Goal: Complete application form

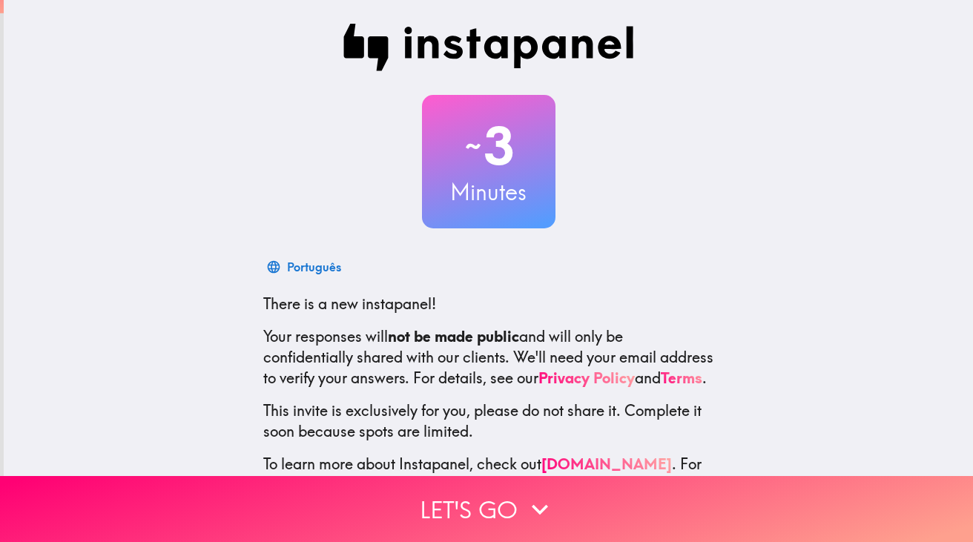
scroll to position [3, 0]
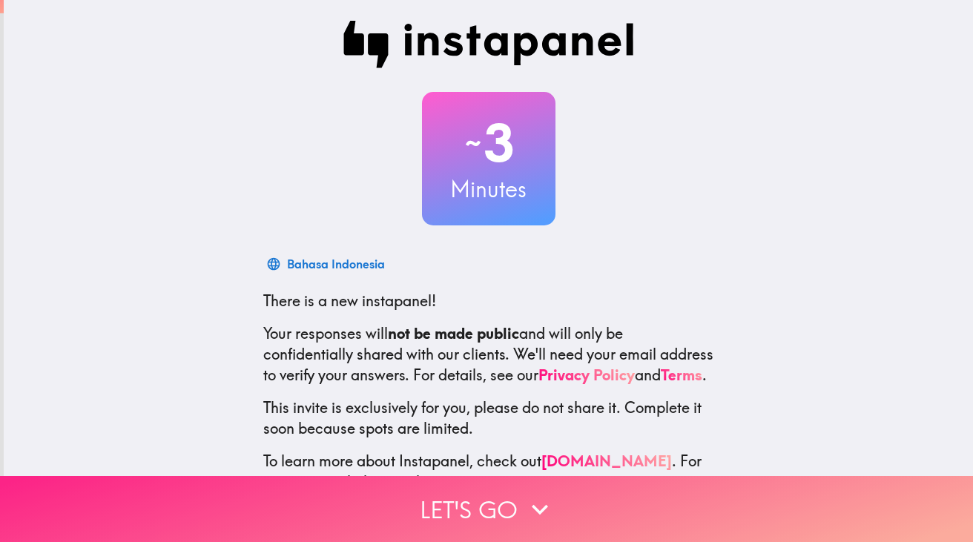
click at [510, 502] on button "Let's go" at bounding box center [486, 509] width 973 height 66
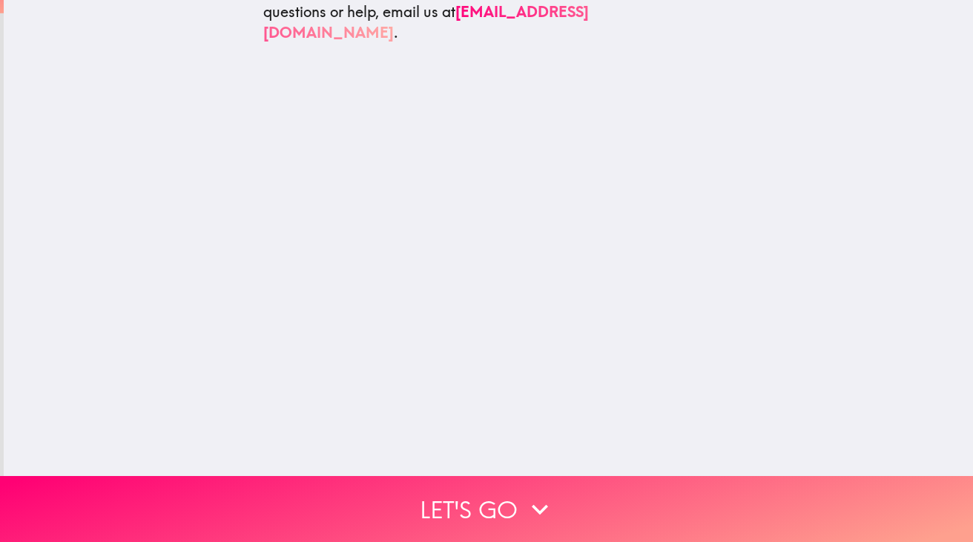
scroll to position [0, 0]
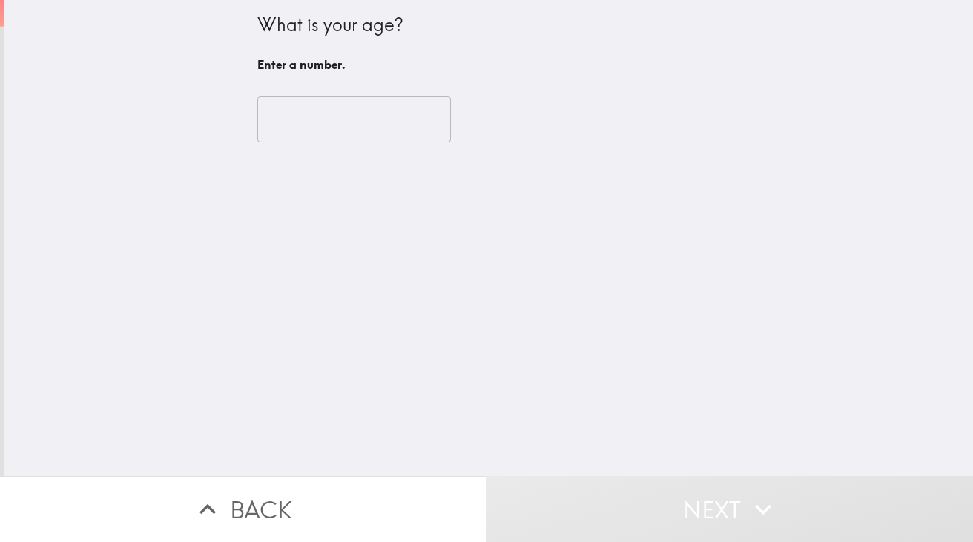
click at [315, 111] on input "number" at bounding box center [354, 119] width 194 height 46
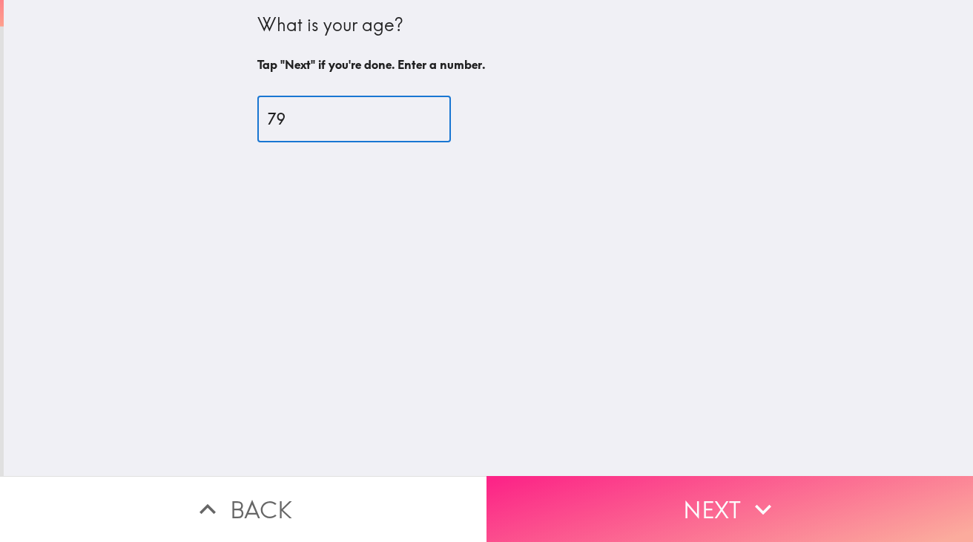
type input "79"
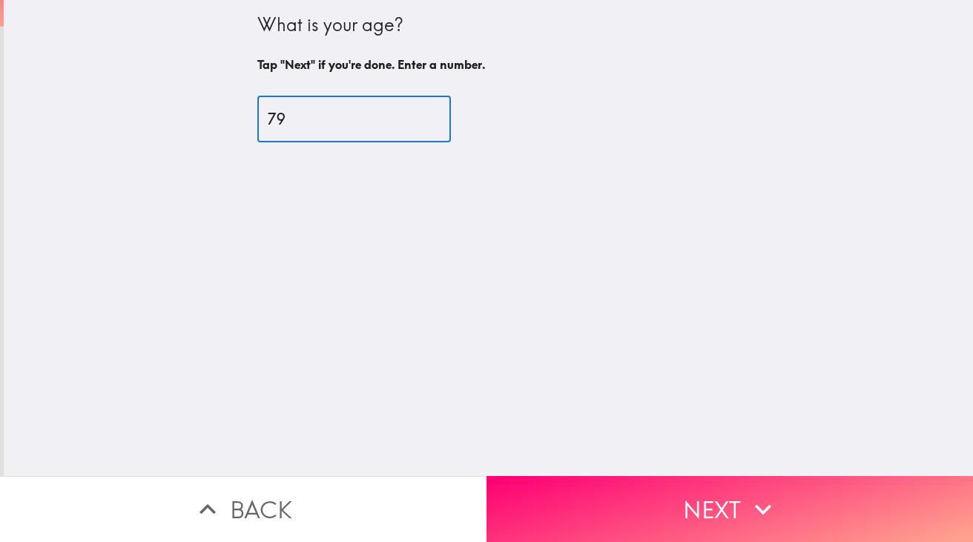
drag, startPoint x: 580, startPoint y: 505, endPoint x: 578, endPoint y: 496, distance: 8.5
click at [580, 503] on button "Next" at bounding box center [730, 509] width 487 height 66
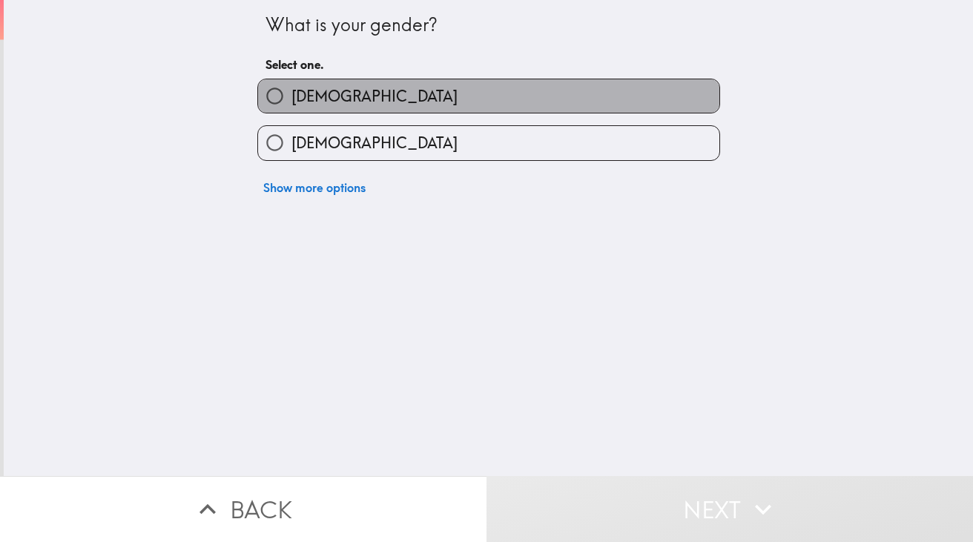
click at [471, 95] on label "[DEMOGRAPHIC_DATA]" at bounding box center [488, 95] width 461 height 33
click at [292, 95] on input "[DEMOGRAPHIC_DATA]" at bounding box center [274, 95] width 33 height 33
radio input "true"
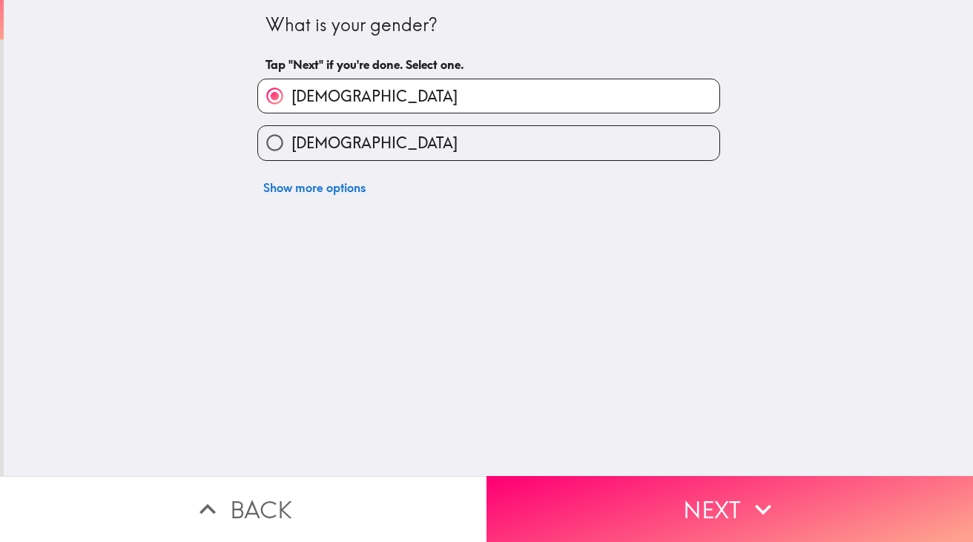
drag, startPoint x: 663, startPoint y: 504, endPoint x: 647, endPoint y: 492, distance: 20.2
click at [663, 504] on button "Next" at bounding box center [730, 509] width 487 height 66
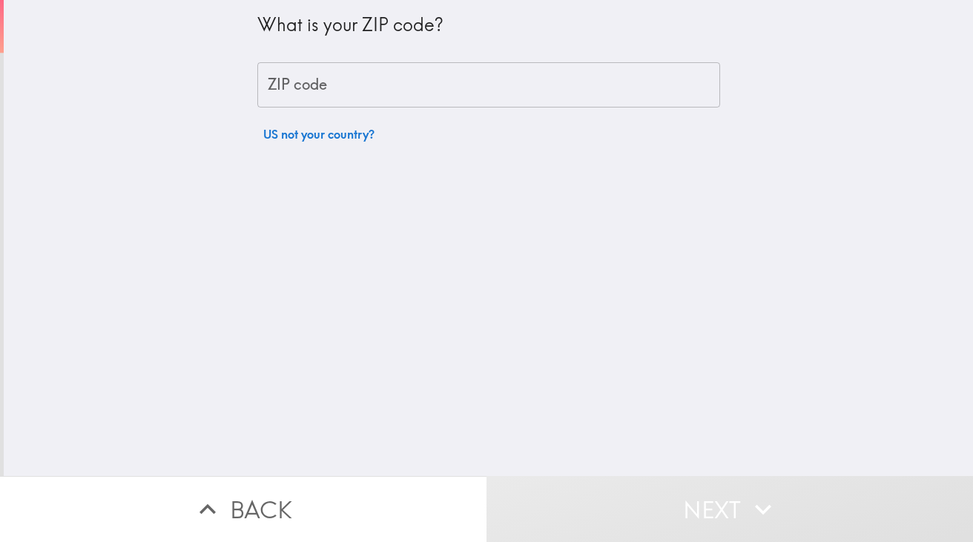
click at [451, 99] on input "ZIP code" at bounding box center [488, 85] width 463 height 46
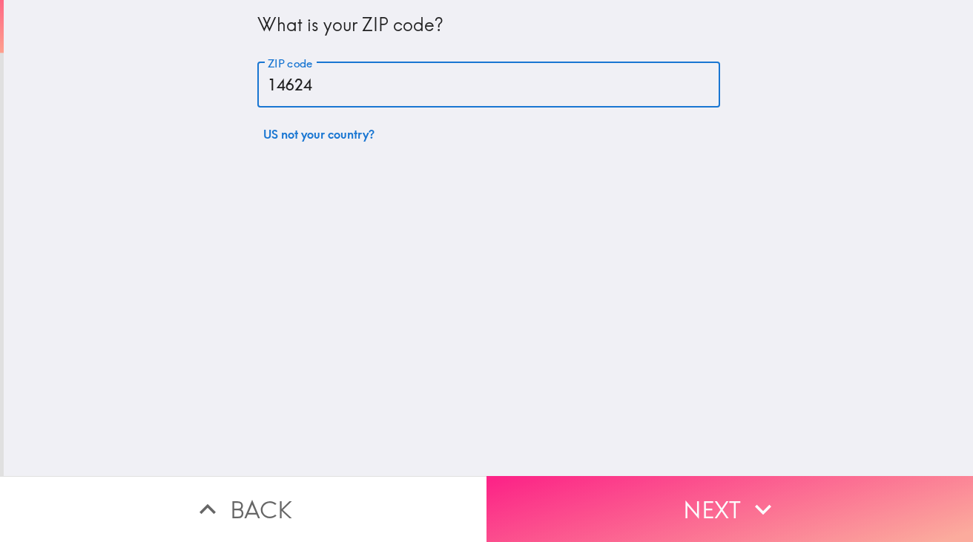
type input "14624"
click at [617, 507] on button "Next" at bounding box center [730, 509] width 487 height 66
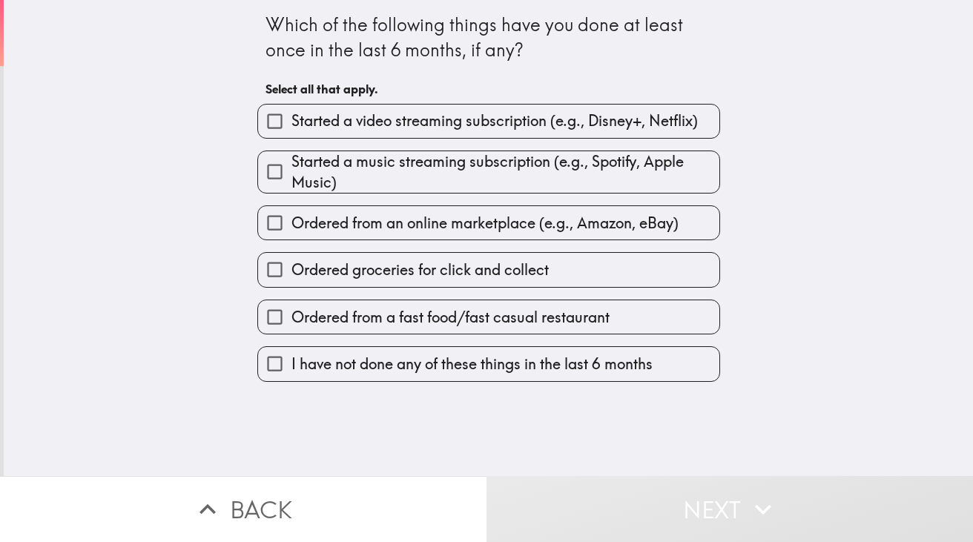
click at [694, 216] on label "Ordered from an online marketplace (e.g., Amazon, eBay)" at bounding box center [488, 222] width 461 height 33
click at [292, 216] on input "Ordered from an online marketplace (e.g., Amazon, eBay)" at bounding box center [274, 222] width 33 height 33
checkbox input "true"
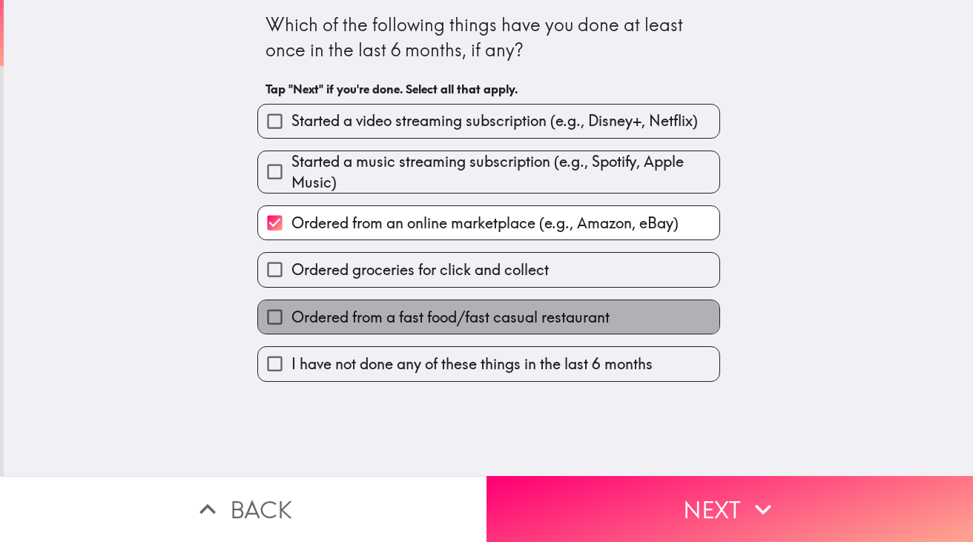
click at [669, 309] on label "Ordered from a fast food/fast casual restaurant" at bounding box center [488, 316] width 461 height 33
click at [292, 309] on input "Ordered from a fast food/fast casual restaurant" at bounding box center [274, 316] width 33 height 33
checkbox input "true"
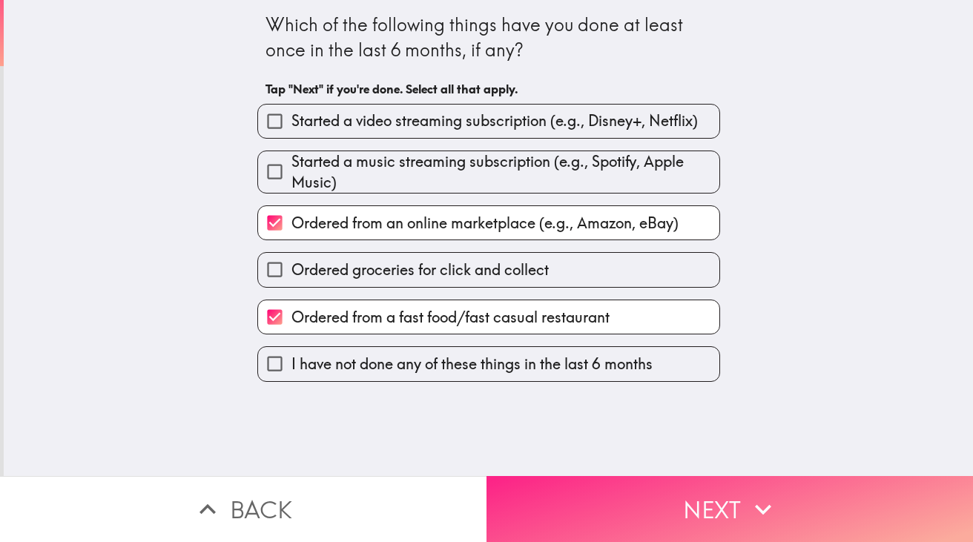
click at [703, 488] on button "Next" at bounding box center [730, 509] width 487 height 66
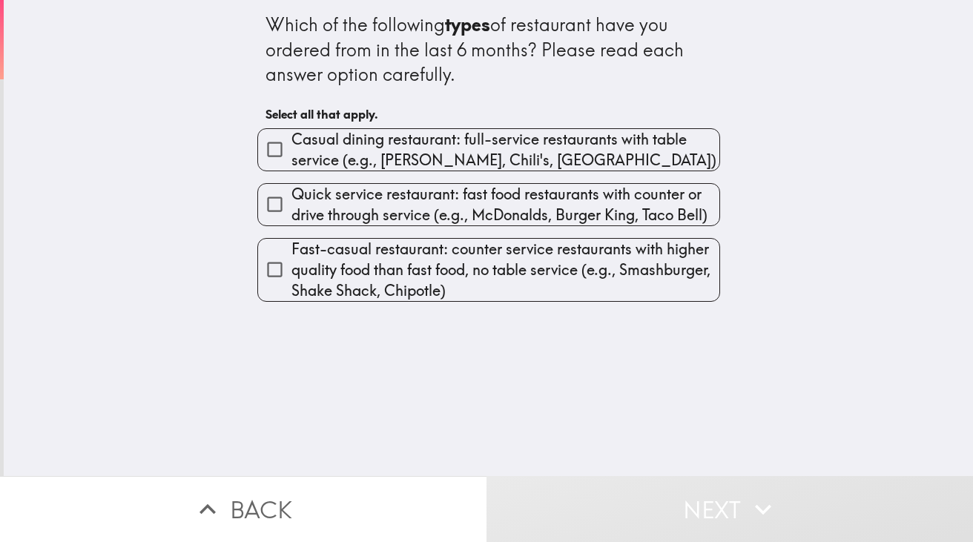
click at [543, 267] on span "Fast-casual restaurant: counter service restaurants with higher quality food th…" at bounding box center [506, 270] width 428 height 62
click at [292, 267] on input "Fast-casual restaurant: counter service restaurants with higher quality food th…" at bounding box center [274, 269] width 33 height 33
checkbox input "true"
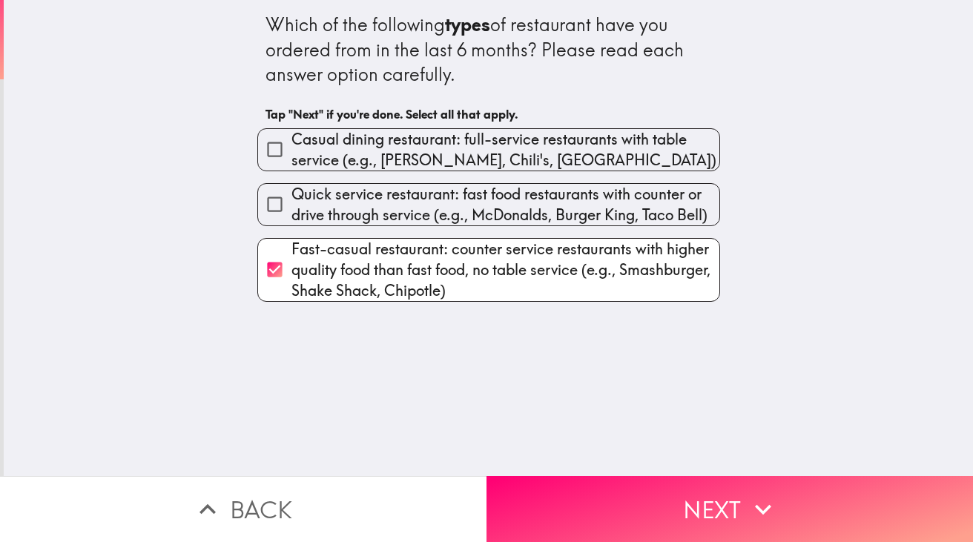
click at [656, 493] on button "Next" at bounding box center [730, 509] width 487 height 66
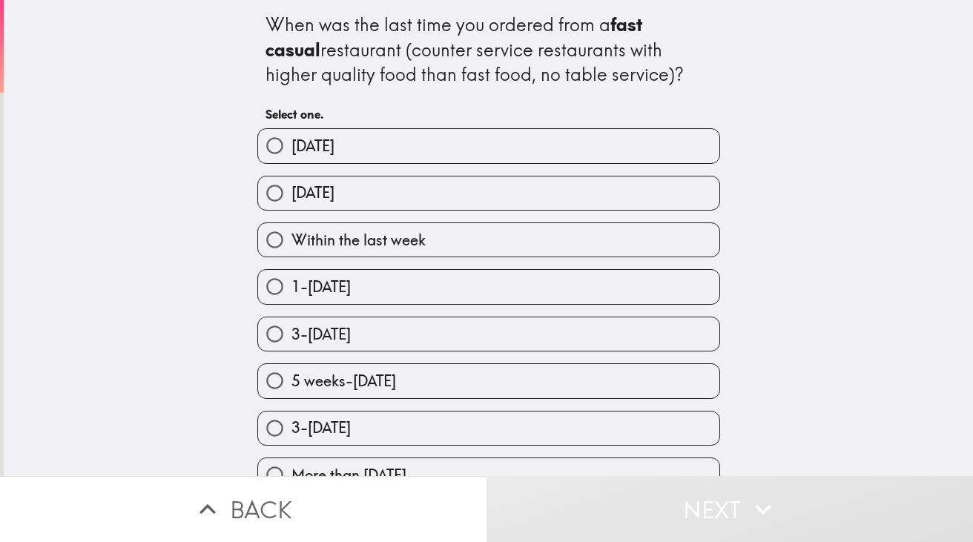
click at [683, 231] on label "Within the last week" at bounding box center [488, 239] width 461 height 33
click at [292, 231] on input "Within the last week" at bounding box center [274, 239] width 33 height 33
radio input "true"
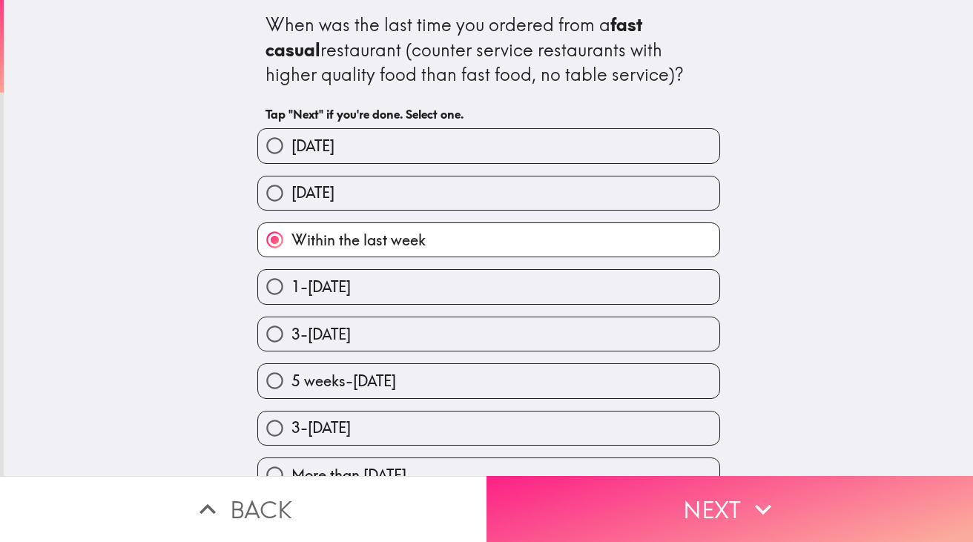
click at [652, 490] on button "Next" at bounding box center [730, 509] width 487 height 66
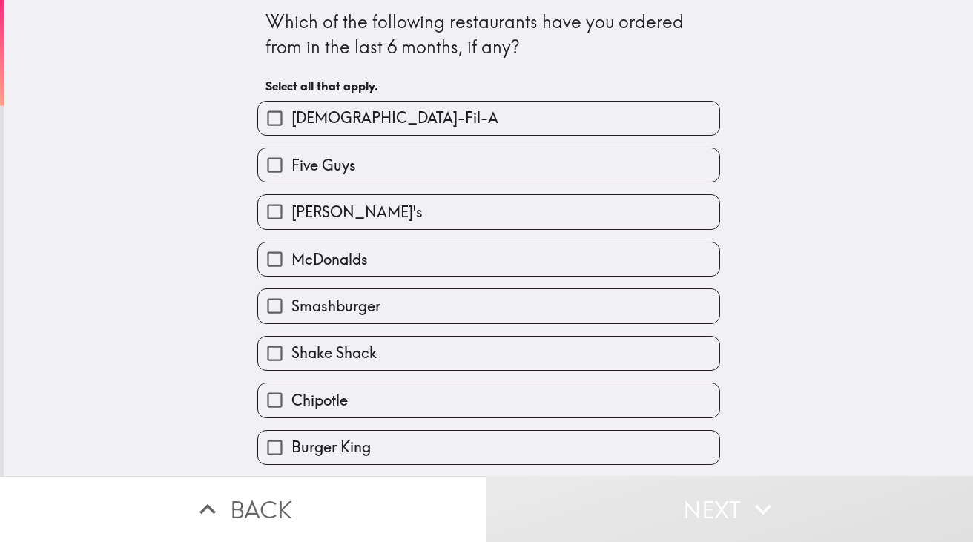
scroll to position [45, 0]
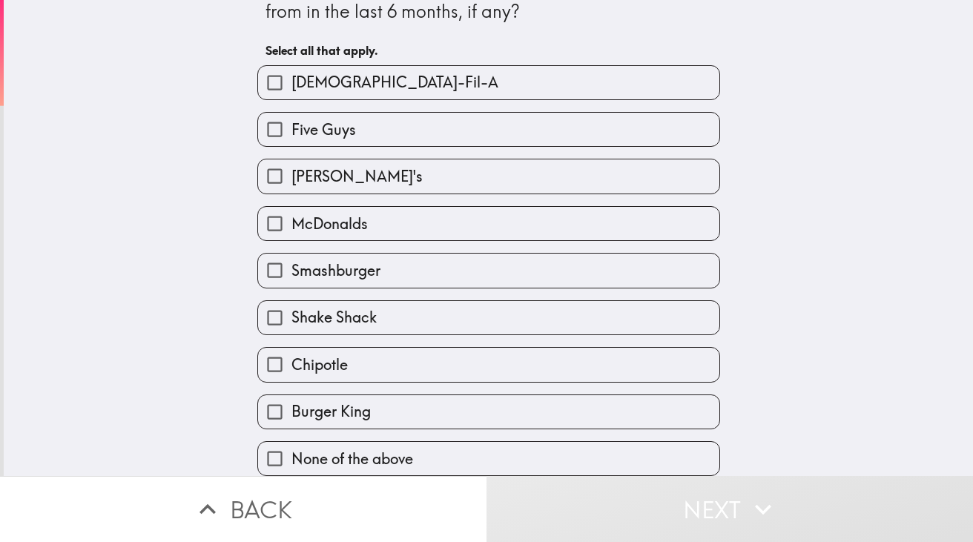
click at [692, 447] on label "None of the above" at bounding box center [488, 458] width 461 height 33
click at [292, 447] on input "None of the above" at bounding box center [274, 458] width 33 height 33
checkbox input "true"
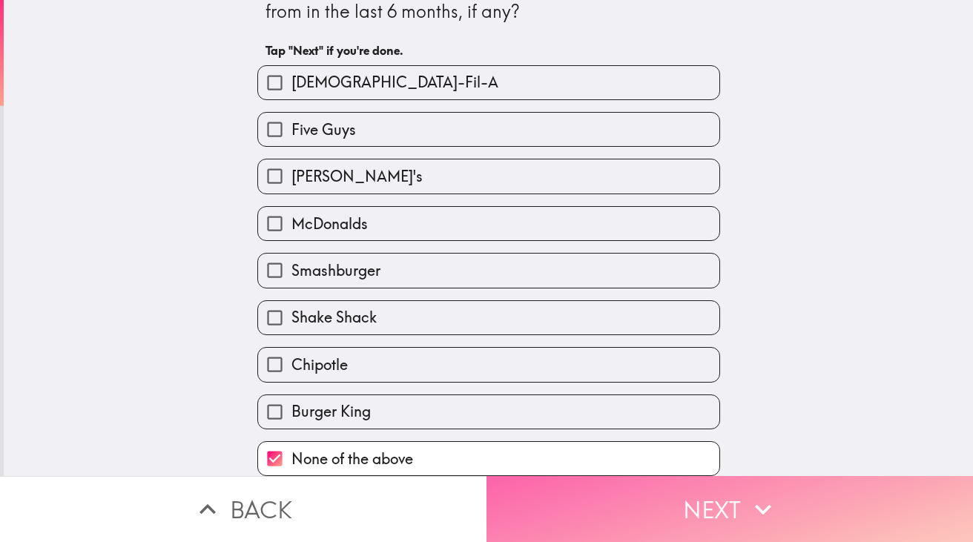
click at [712, 500] on button "Next" at bounding box center [730, 509] width 487 height 66
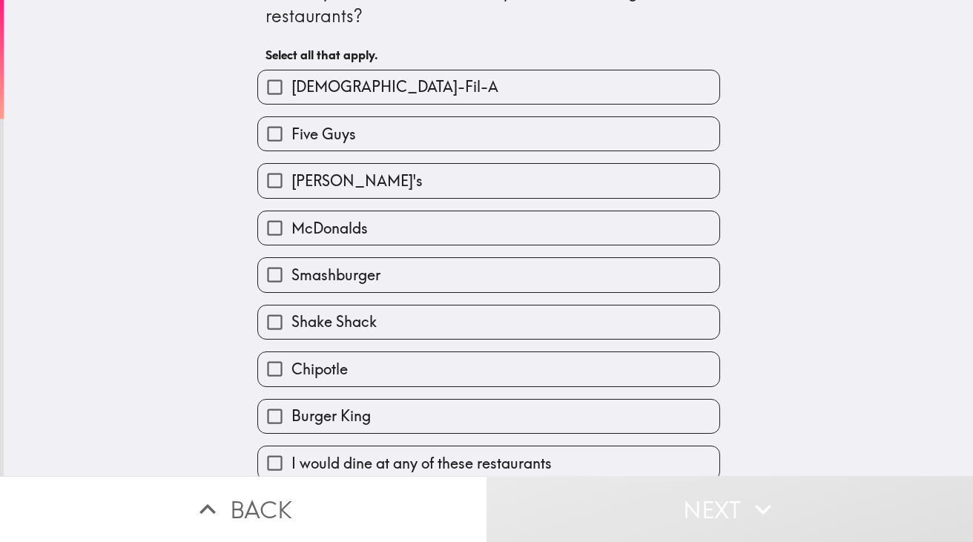
scroll to position [45, 0]
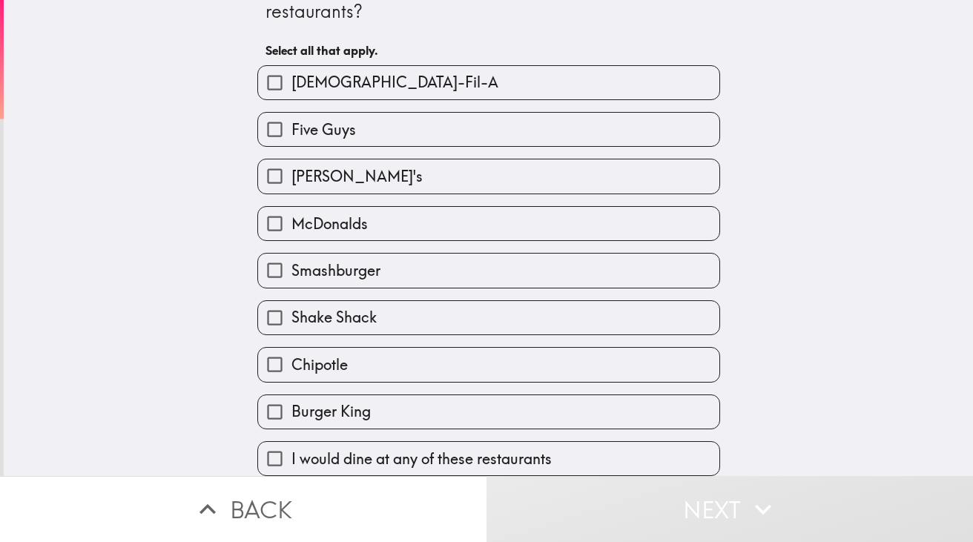
click at [610, 174] on label "[PERSON_NAME]'s" at bounding box center [488, 176] width 461 height 33
click at [292, 174] on input "[PERSON_NAME]'s" at bounding box center [274, 176] width 33 height 33
checkbox input "true"
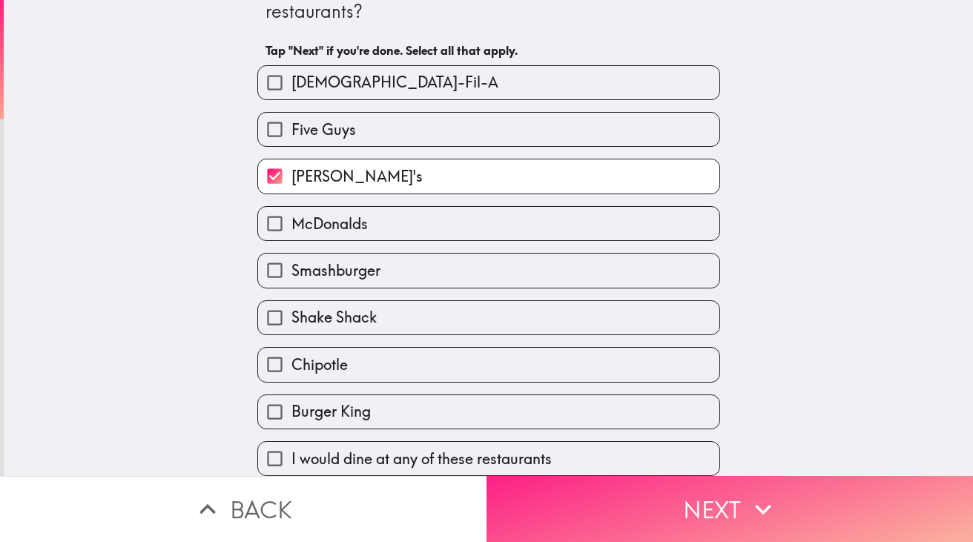
click at [822, 495] on button "Next" at bounding box center [730, 509] width 487 height 66
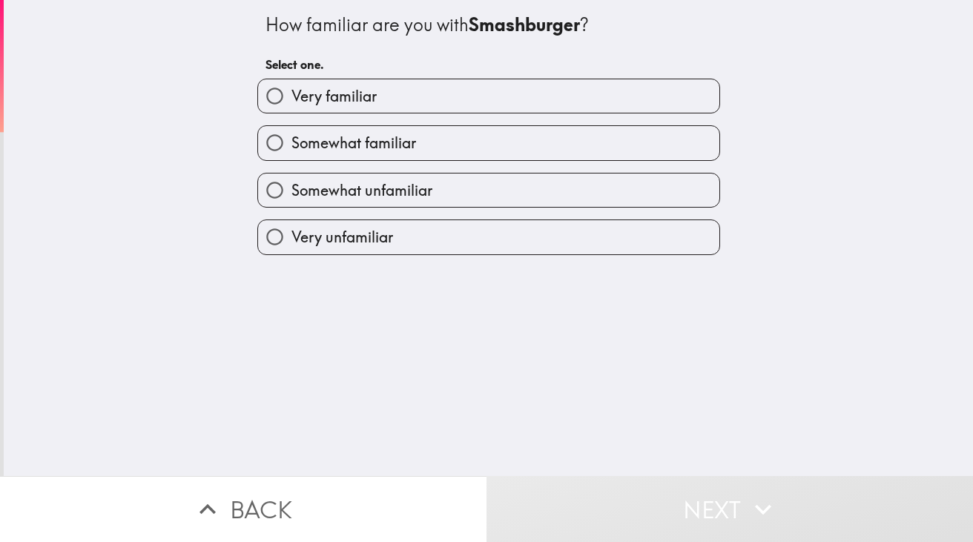
click at [697, 177] on label "Somewhat unfamiliar" at bounding box center [488, 190] width 461 height 33
click at [292, 177] on input "Somewhat unfamiliar" at bounding box center [274, 190] width 33 height 33
radio input "true"
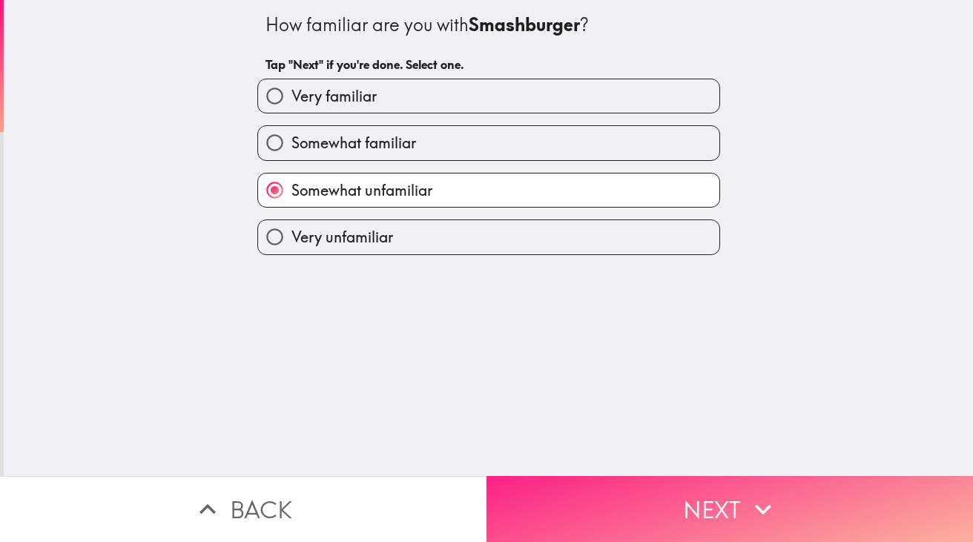
click at [732, 488] on button "Next" at bounding box center [730, 509] width 487 height 66
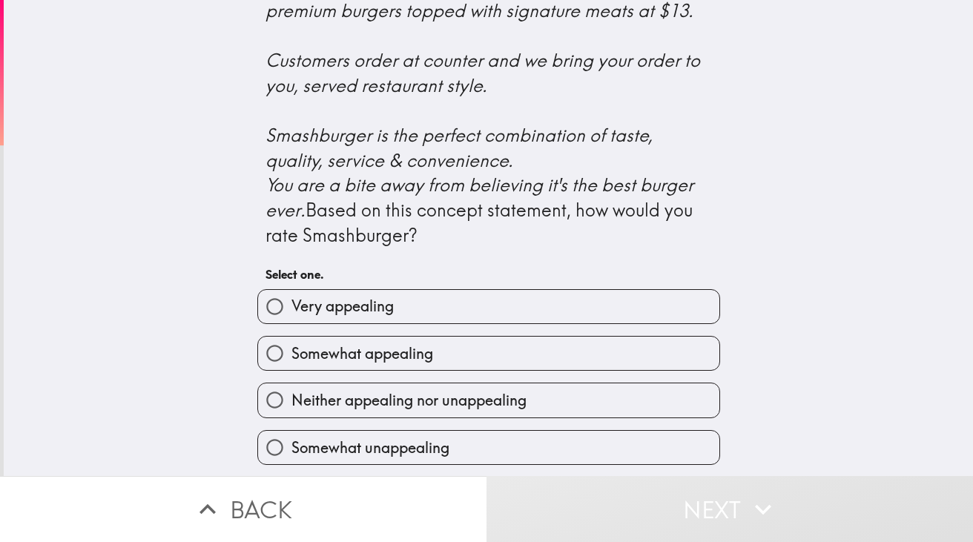
scroll to position [612, 0]
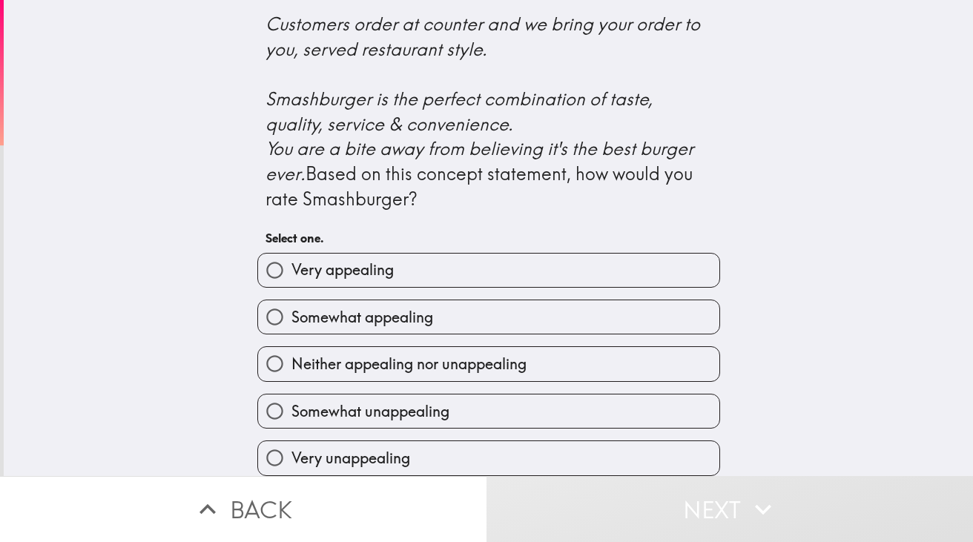
click at [619, 258] on label "Very appealing" at bounding box center [488, 270] width 461 height 33
click at [292, 258] on input "Very appealing" at bounding box center [274, 270] width 33 height 33
radio input "true"
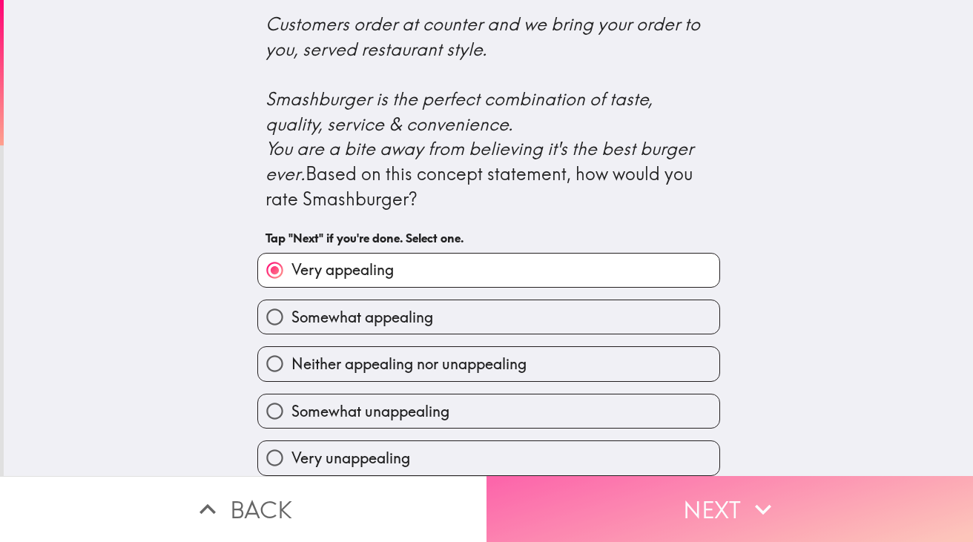
click at [747, 491] on button "Next" at bounding box center [730, 509] width 487 height 66
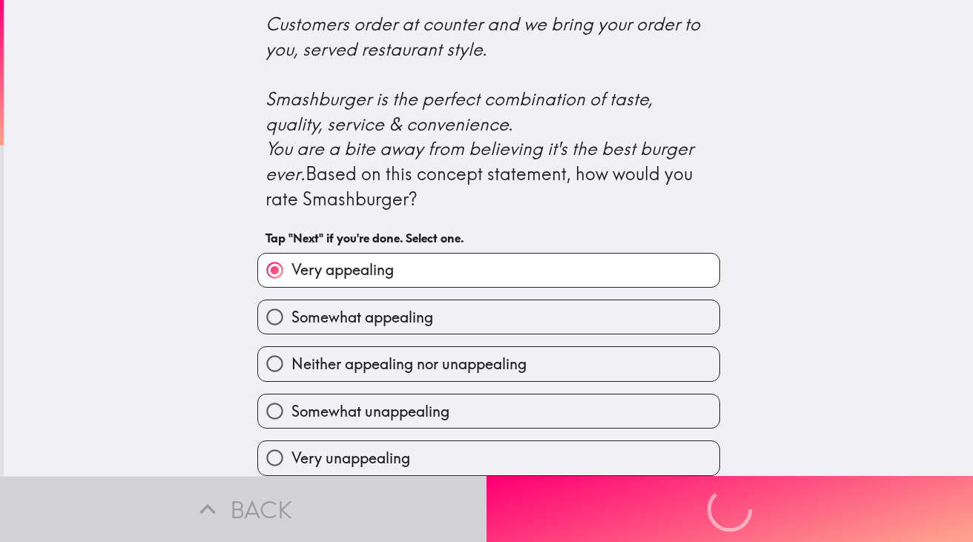
scroll to position [0, 0]
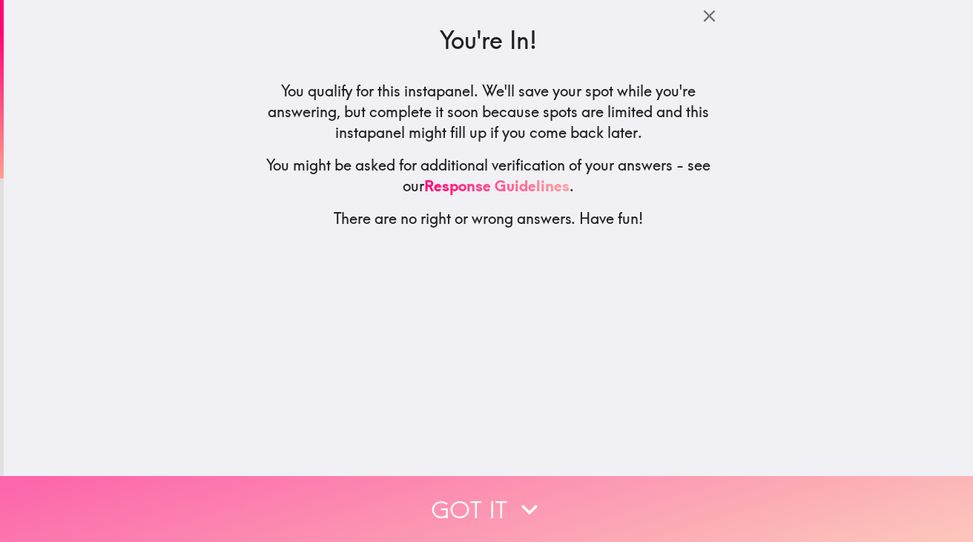
click at [479, 490] on button "Got it" at bounding box center [486, 509] width 973 height 66
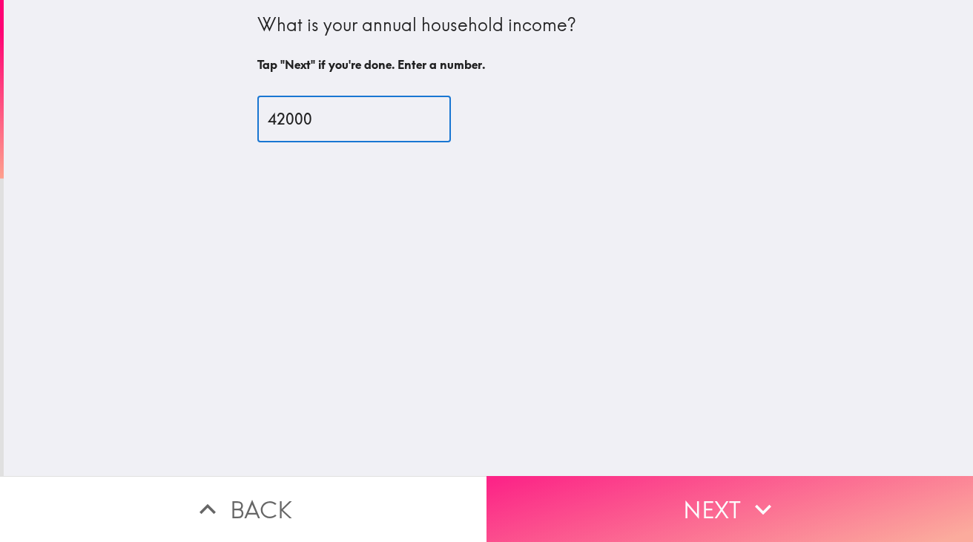
type input "42000"
click at [579, 490] on button "Next" at bounding box center [730, 509] width 487 height 66
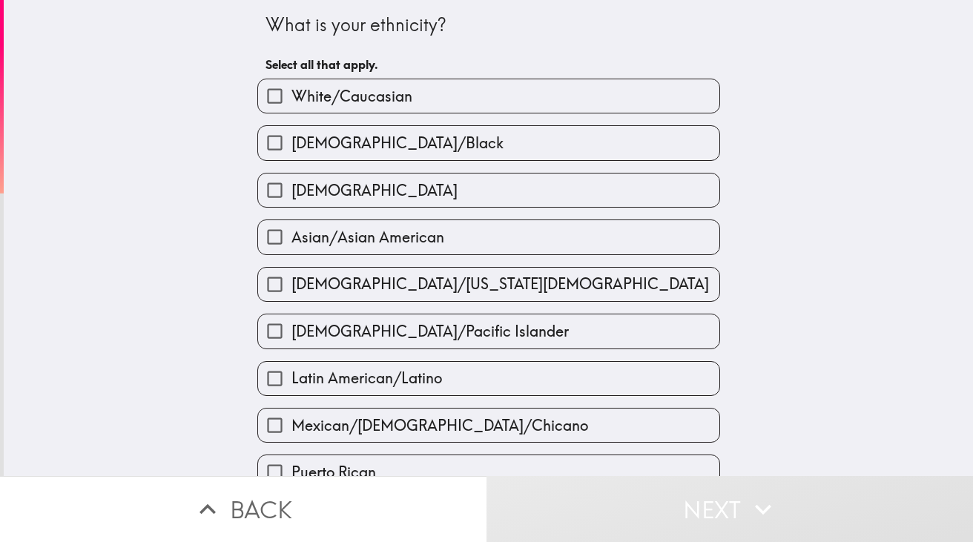
click at [535, 100] on label "White/Caucasian" at bounding box center [488, 95] width 461 height 33
click at [292, 100] on input "White/Caucasian" at bounding box center [274, 95] width 33 height 33
checkbox input "true"
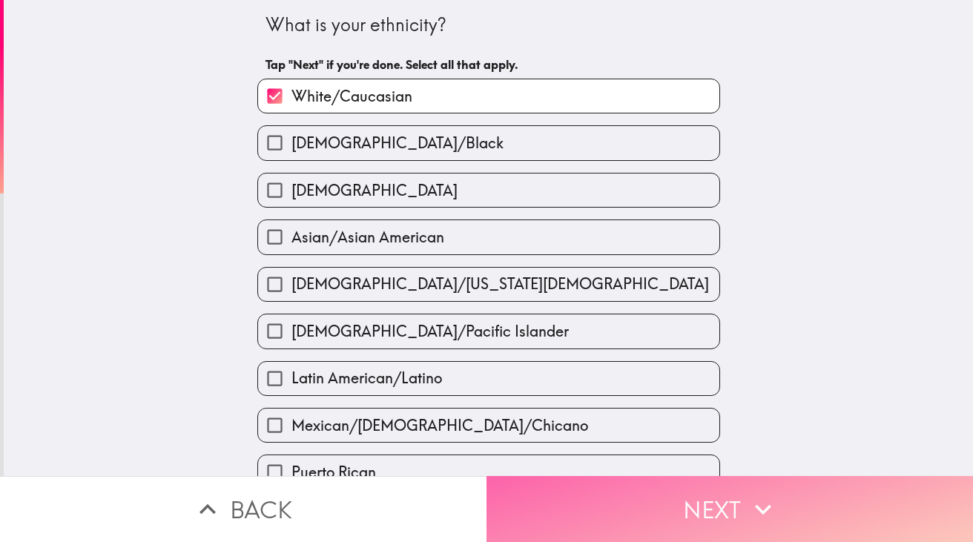
click at [572, 491] on button "Next" at bounding box center [730, 509] width 487 height 66
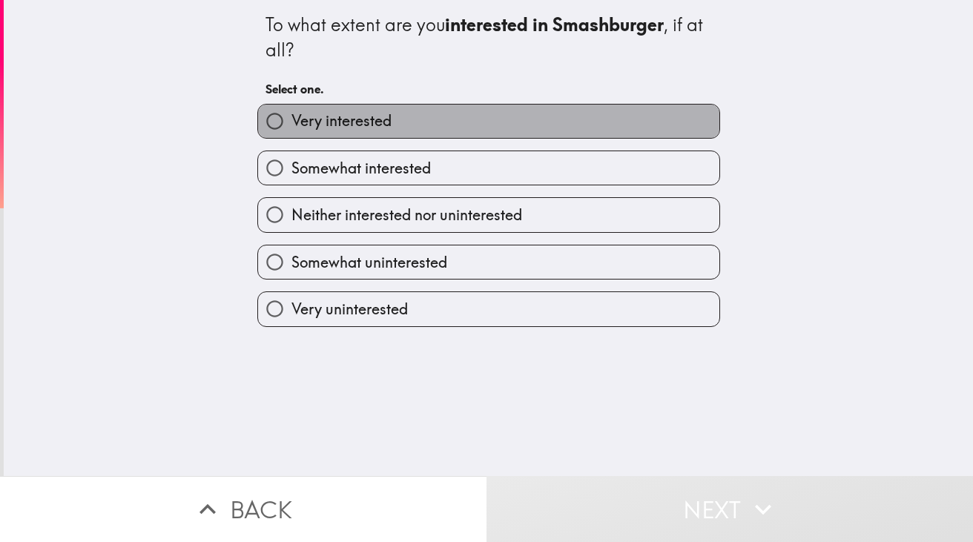
click at [464, 127] on label "Very interested" at bounding box center [488, 121] width 461 height 33
click at [292, 127] on input "Very interested" at bounding box center [274, 121] width 33 height 33
radio input "true"
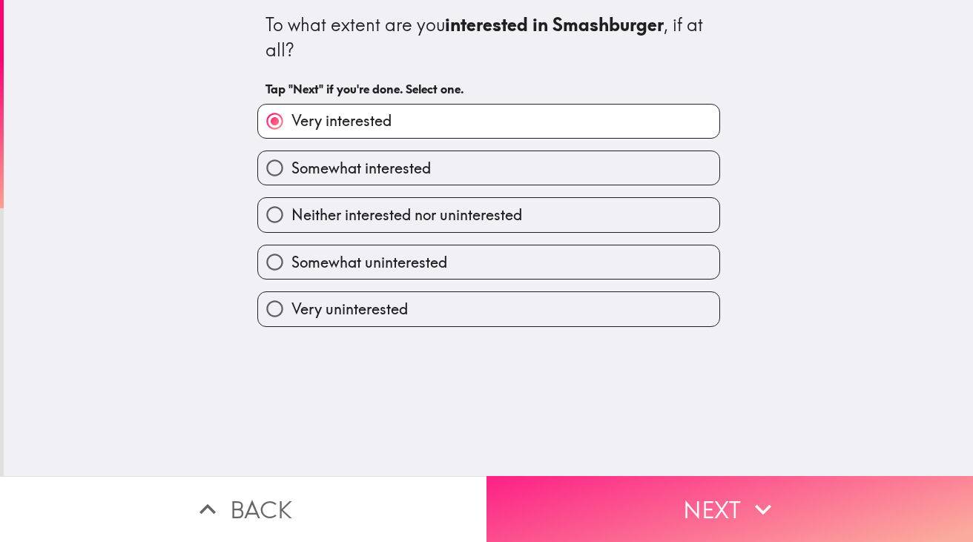
click at [559, 490] on button "Next" at bounding box center [730, 509] width 487 height 66
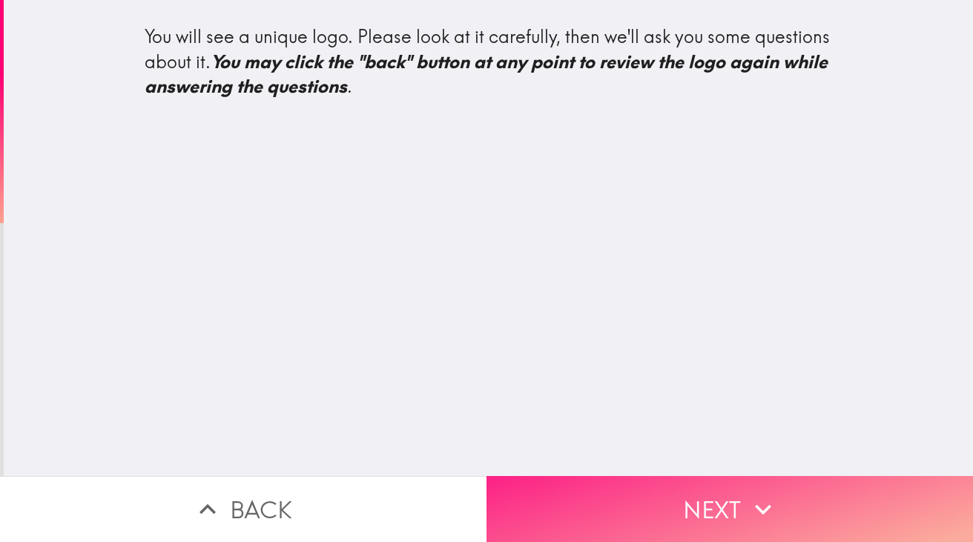
click at [617, 493] on button "Next" at bounding box center [730, 509] width 487 height 66
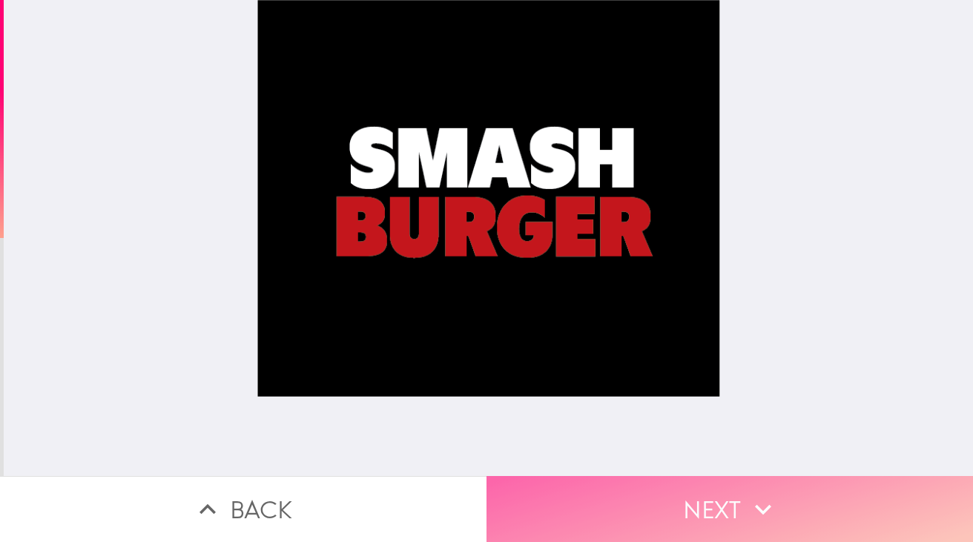
click at [561, 518] on button "Next" at bounding box center [730, 509] width 487 height 66
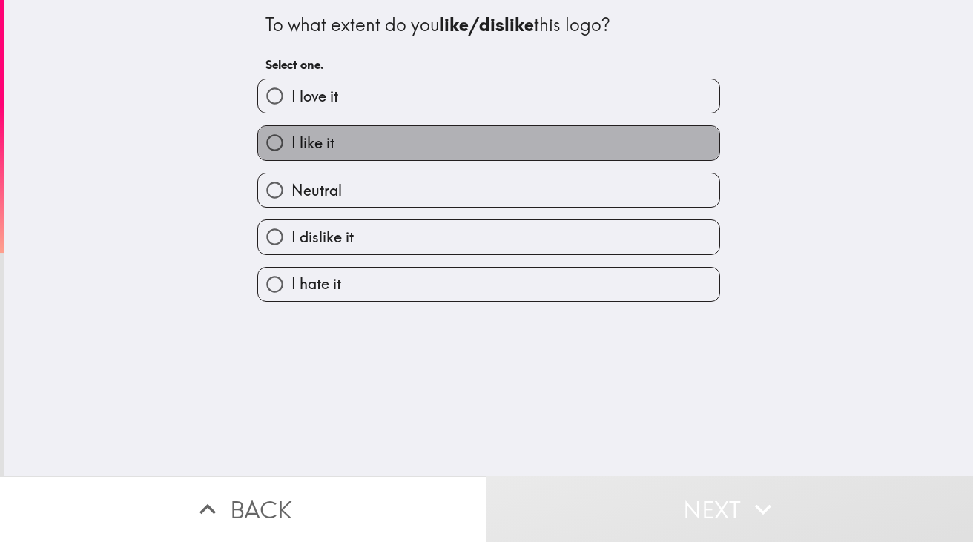
click at [512, 151] on label "I like it" at bounding box center [488, 142] width 461 height 33
click at [292, 151] on input "I like it" at bounding box center [274, 142] width 33 height 33
radio input "true"
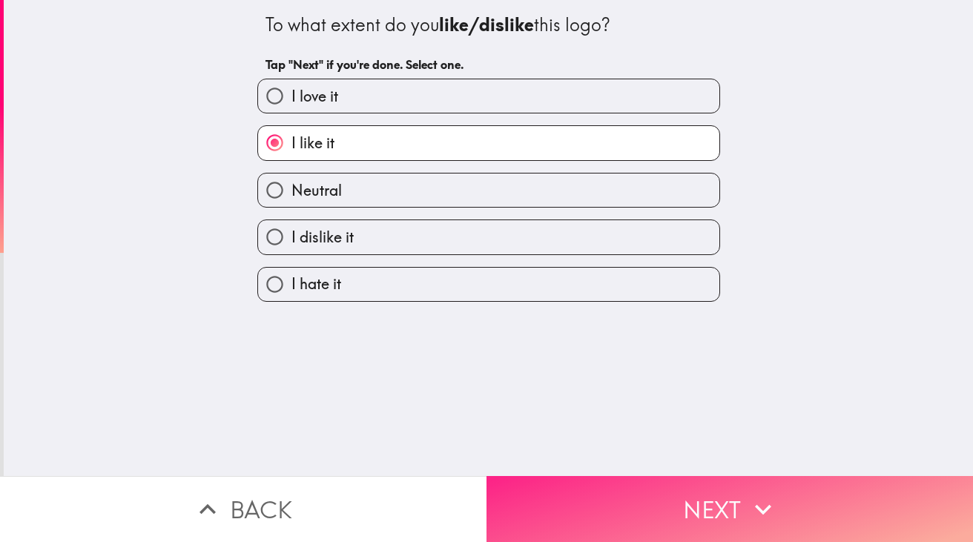
click at [562, 485] on button "Next" at bounding box center [730, 509] width 487 height 66
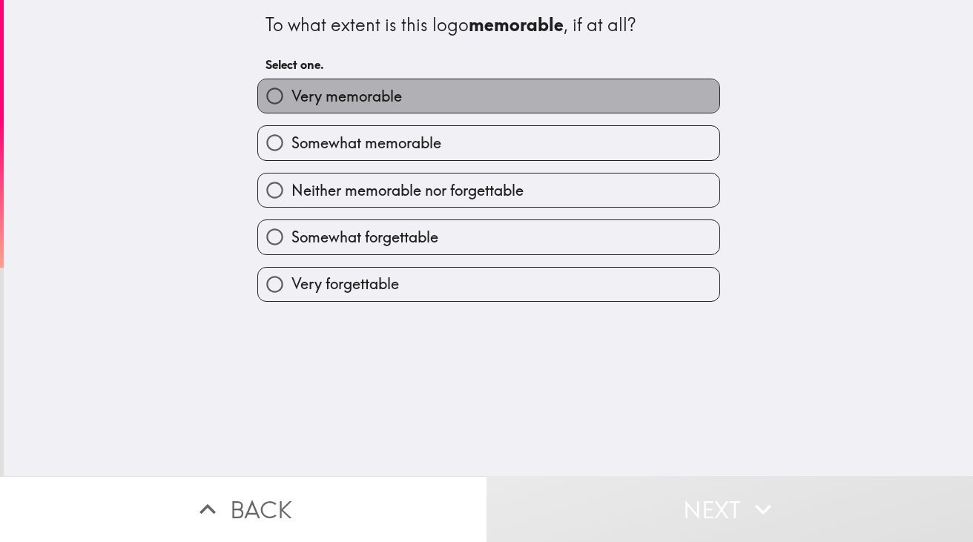
click at [517, 107] on label "Very memorable" at bounding box center [488, 95] width 461 height 33
click at [292, 107] on input "Very memorable" at bounding box center [274, 95] width 33 height 33
radio input "true"
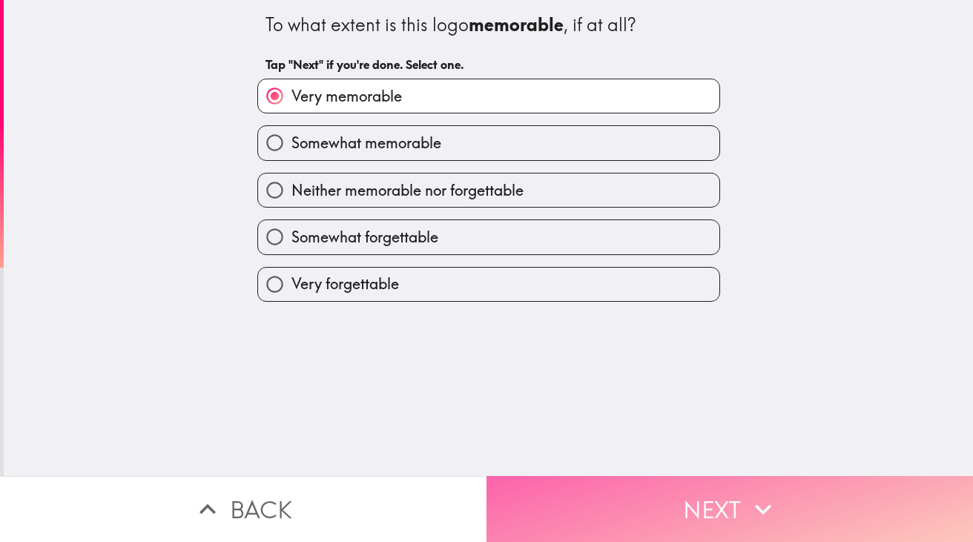
click at [620, 502] on button "Next" at bounding box center [730, 509] width 487 height 66
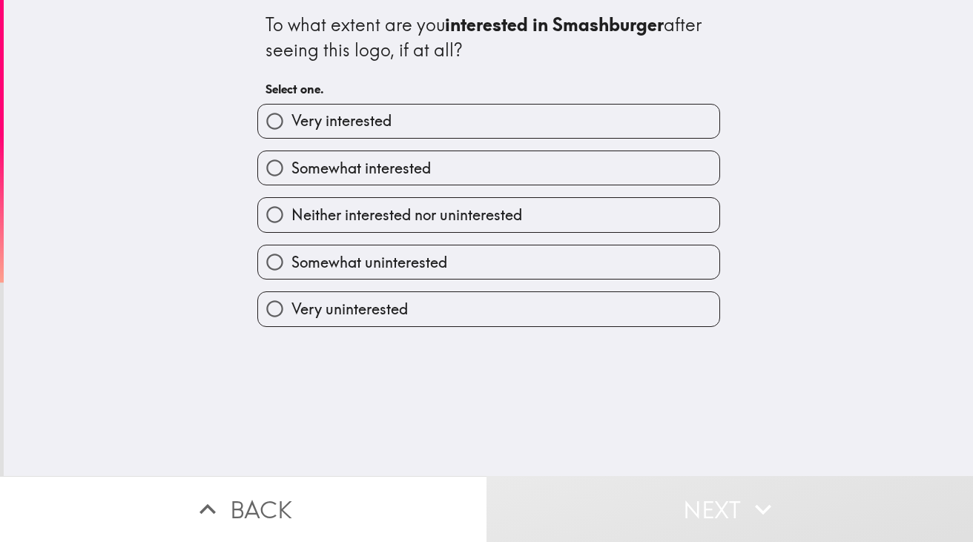
click at [472, 161] on label "Somewhat interested" at bounding box center [488, 167] width 461 height 33
click at [292, 161] on input "Somewhat interested" at bounding box center [274, 167] width 33 height 33
radio input "true"
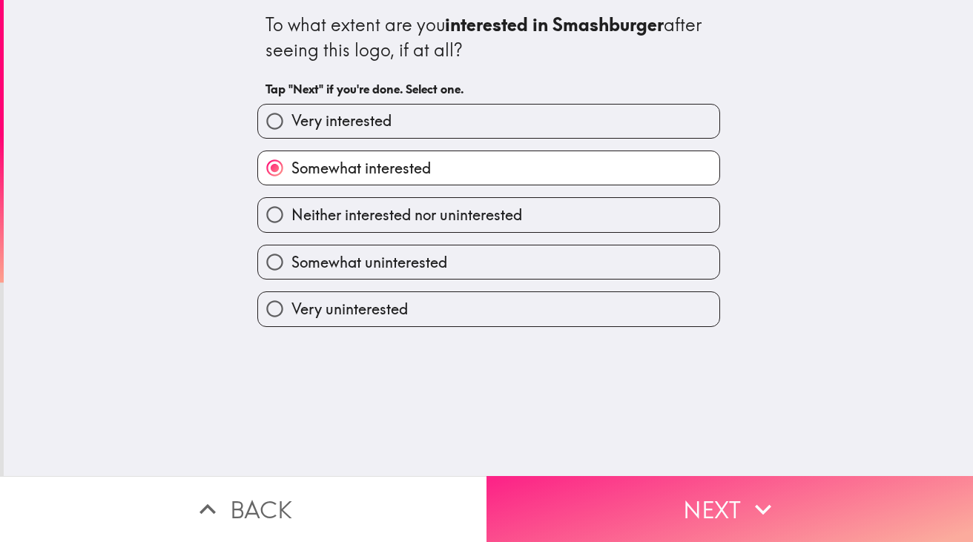
drag, startPoint x: 569, startPoint y: 492, endPoint x: 570, endPoint y: 484, distance: 7.5
click at [570, 492] on button "Next" at bounding box center [730, 509] width 487 height 66
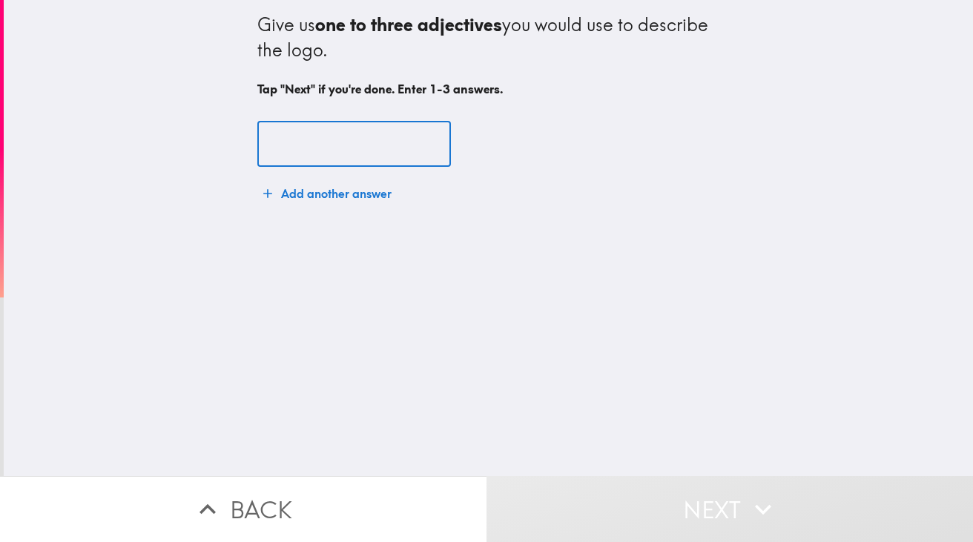
click at [396, 141] on input "text" at bounding box center [354, 145] width 194 height 46
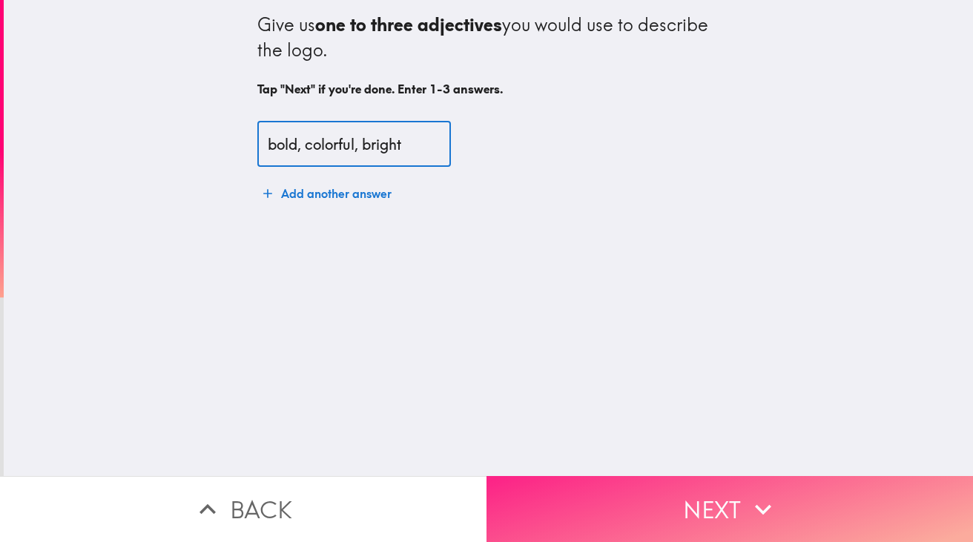
type input "bold, colorful, bright"
click at [582, 495] on button "Next" at bounding box center [730, 509] width 487 height 66
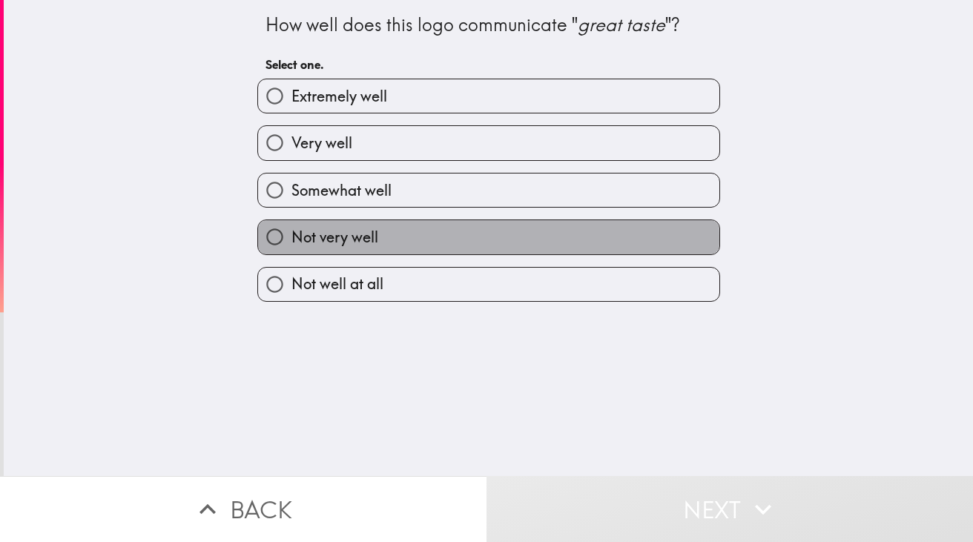
click at [433, 242] on label "Not very well" at bounding box center [488, 236] width 461 height 33
click at [292, 242] on input "Not very well" at bounding box center [274, 236] width 33 height 33
radio input "true"
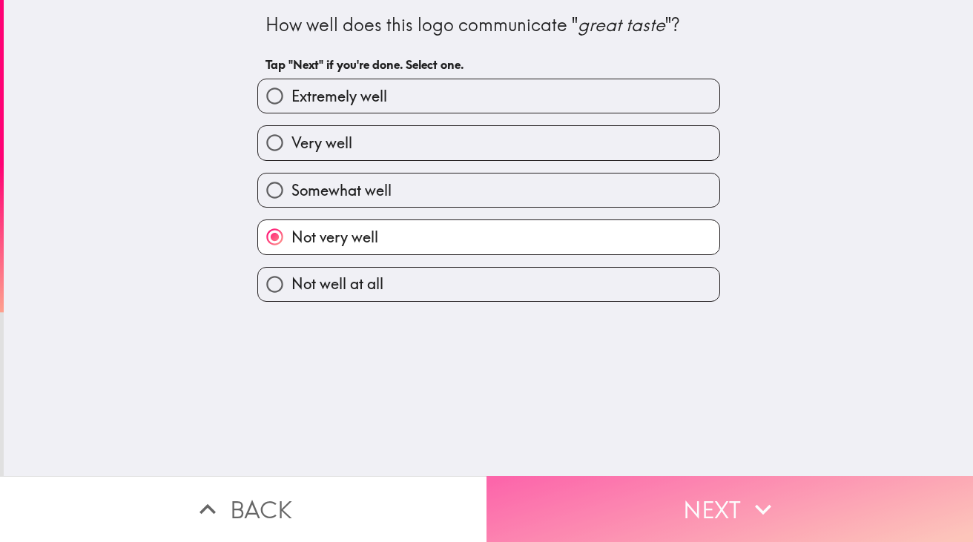
click at [551, 487] on button "Next" at bounding box center [730, 509] width 487 height 66
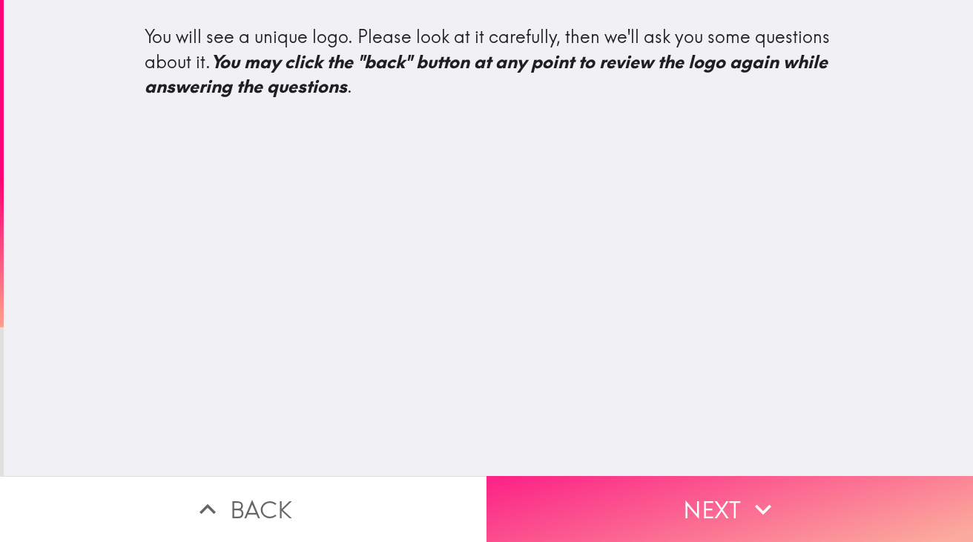
click at [644, 495] on button "Next" at bounding box center [730, 509] width 487 height 66
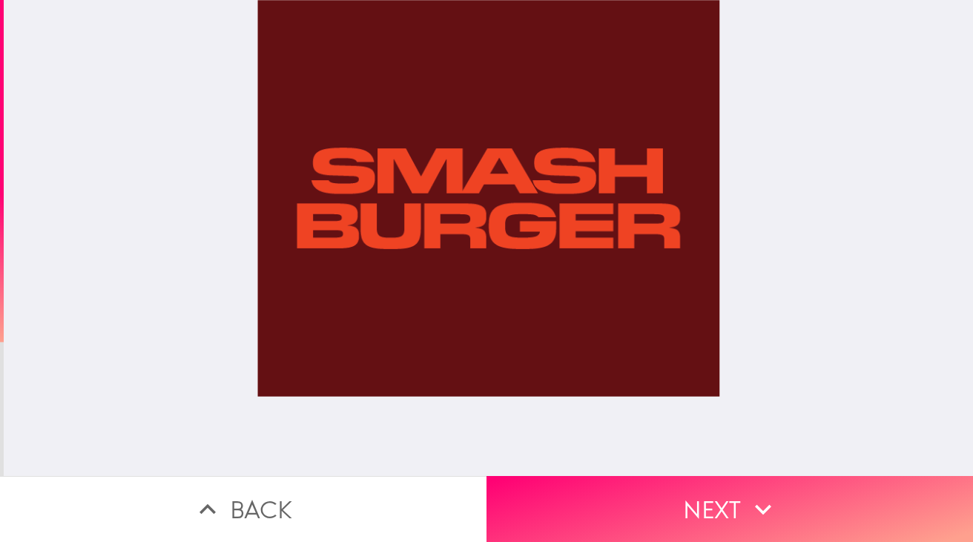
drag, startPoint x: 676, startPoint y: 493, endPoint x: 721, endPoint y: 450, distance: 63.0
click at [676, 493] on button "Next" at bounding box center [730, 509] width 487 height 66
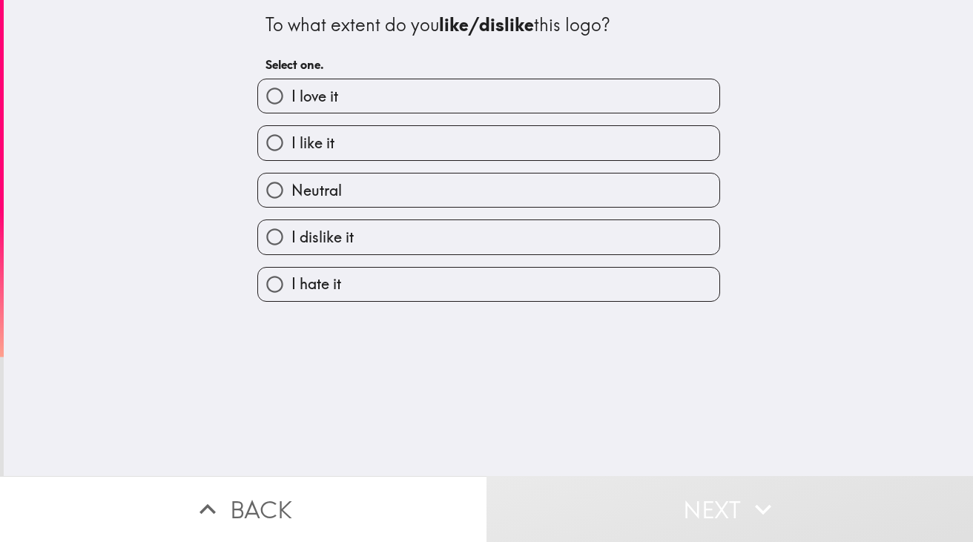
click at [686, 151] on label "I like it" at bounding box center [488, 142] width 461 height 33
click at [292, 151] on input "I like it" at bounding box center [274, 142] width 33 height 33
radio input "true"
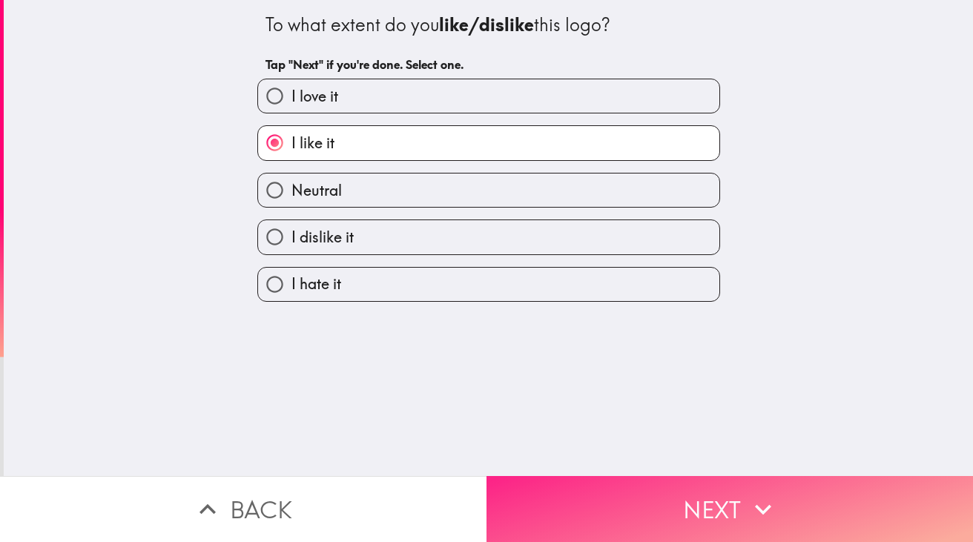
click at [708, 497] on button "Next" at bounding box center [730, 509] width 487 height 66
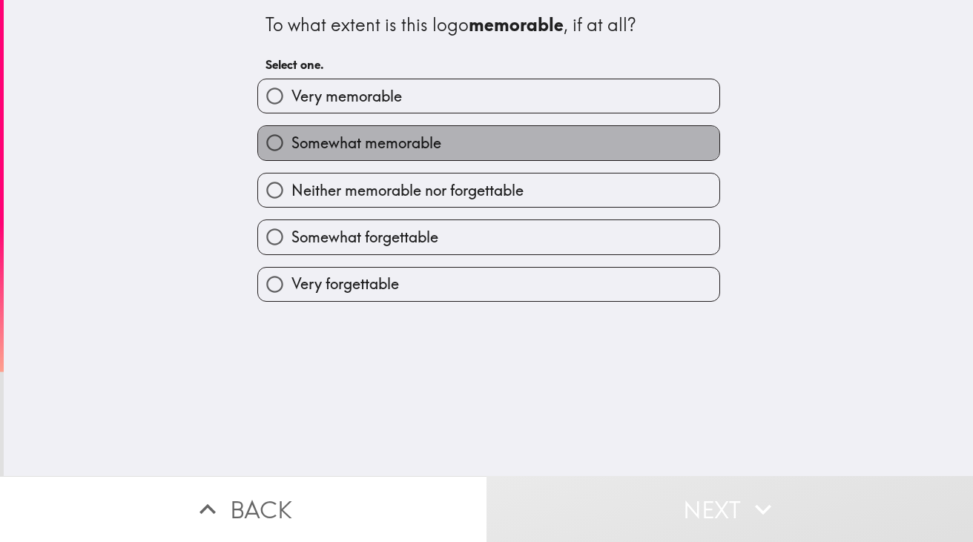
click at [599, 137] on label "Somewhat memorable" at bounding box center [488, 142] width 461 height 33
click at [292, 137] on input "Somewhat memorable" at bounding box center [274, 142] width 33 height 33
radio input "true"
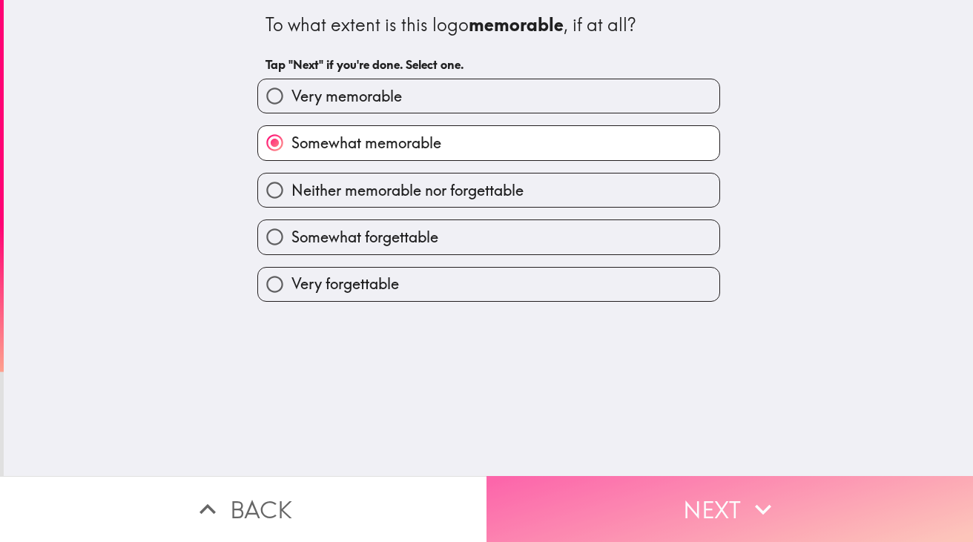
click at [645, 490] on button "Next" at bounding box center [730, 509] width 487 height 66
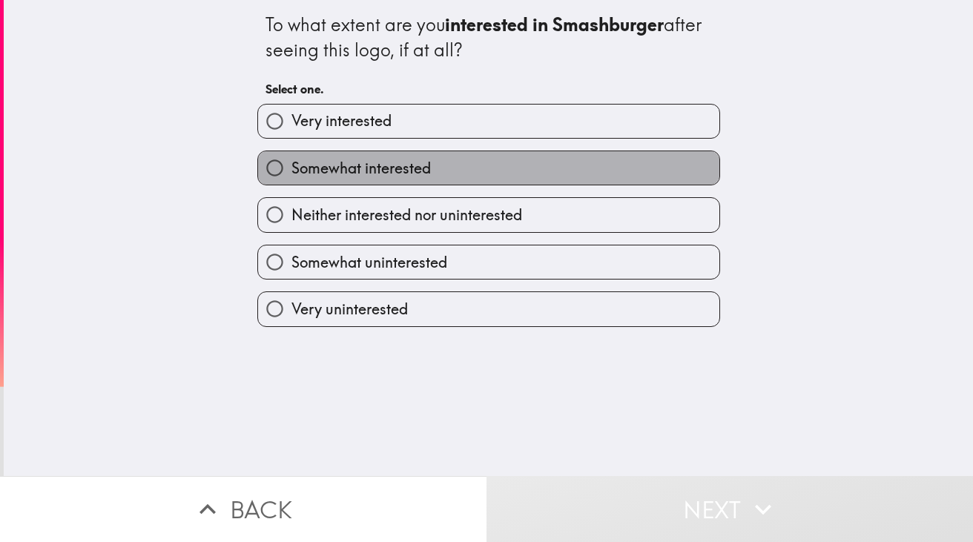
click at [551, 177] on label "Somewhat interested" at bounding box center [488, 167] width 461 height 33
click at [292, 177] on input "Somewhat interested" at bounding box center [274, 167] width 33 height 33
radio input "true"
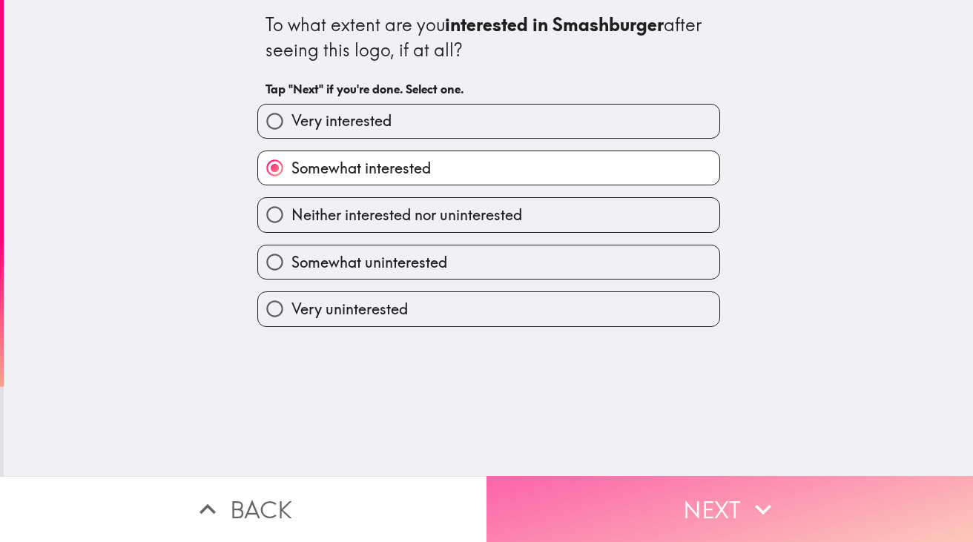
click at [619, 509] on button "Next" at bounding box center [730, 509] width 487 height 66
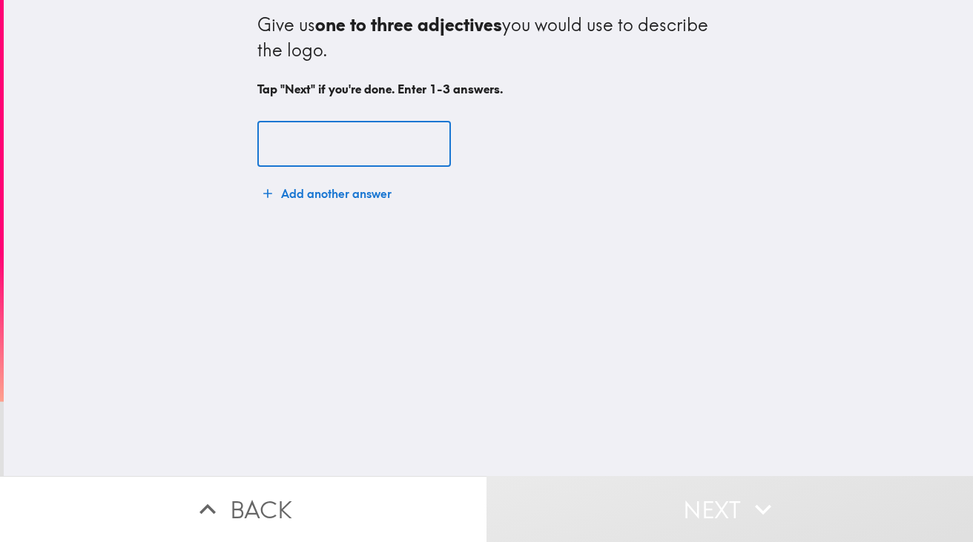
click at [375, 132] on input "text" at bounding box center [354, 145] width 194 height 46
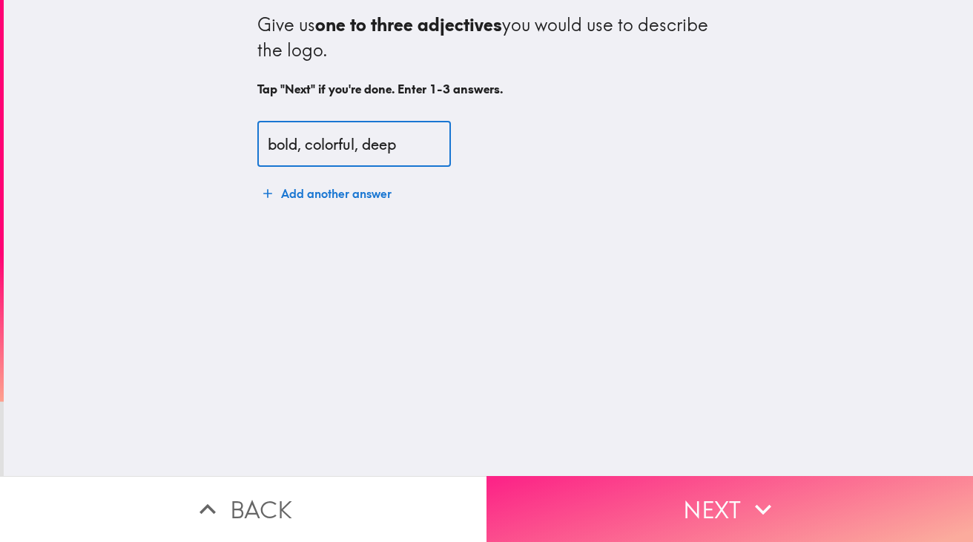
type input "bold, colorful, deep"
click at [564, 485] on button "Next" at bounding box center [730, 509] width 487 height 66
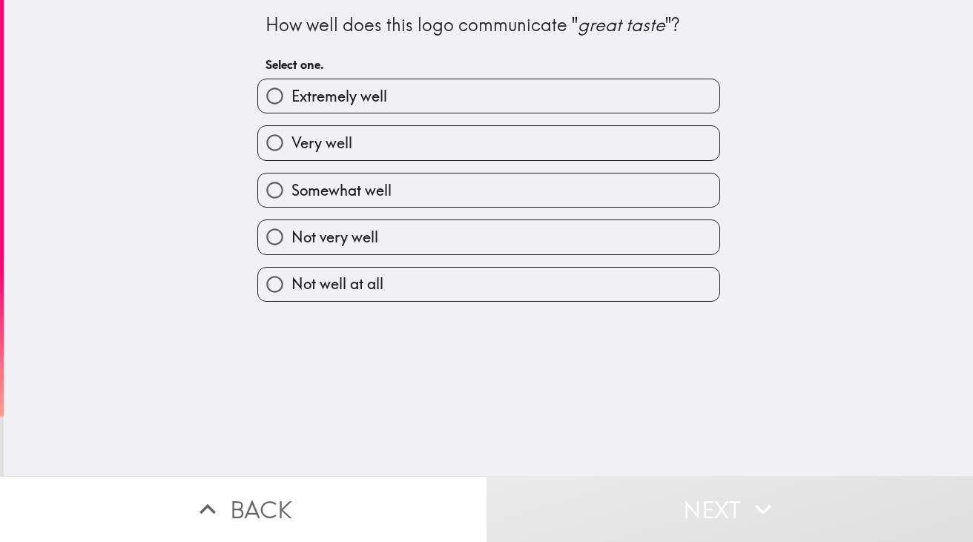
click at [646, 184] on label "Somewhat well" at bounding box center [488, 190] width 461 height 33
click at [292, 184] on input "Somewhat well" at bounding box center [274, 190] width 33 height 33
radio input "true"
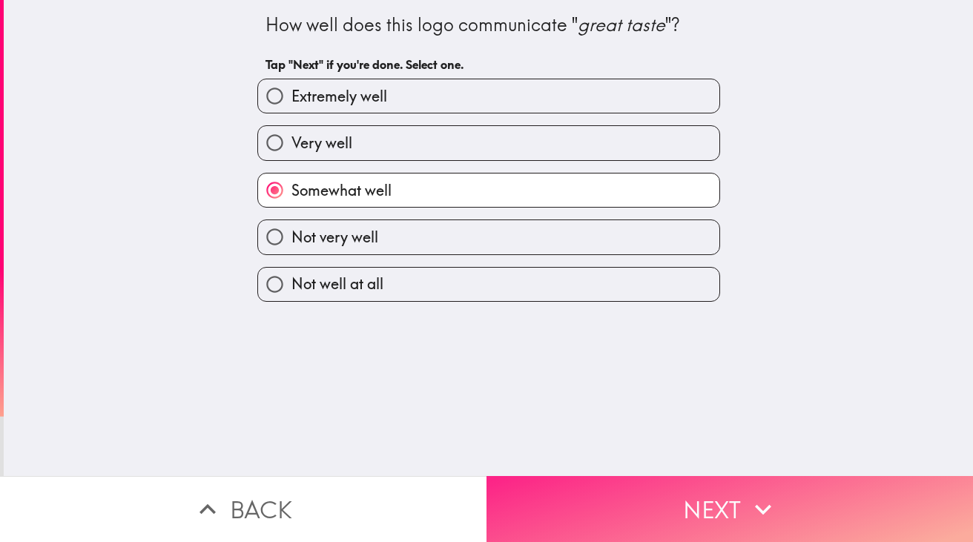
click at [631, 493] on button "Next" at bounding box center [730, 509] width 487 height 66
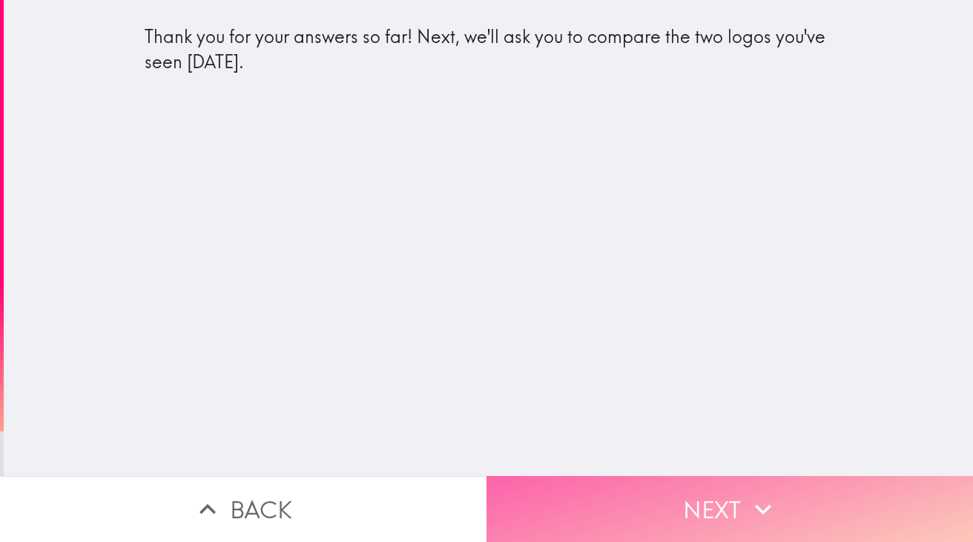
click at [623, 486] on button "Next" at bounding box center [730, 509] width 487 height 66
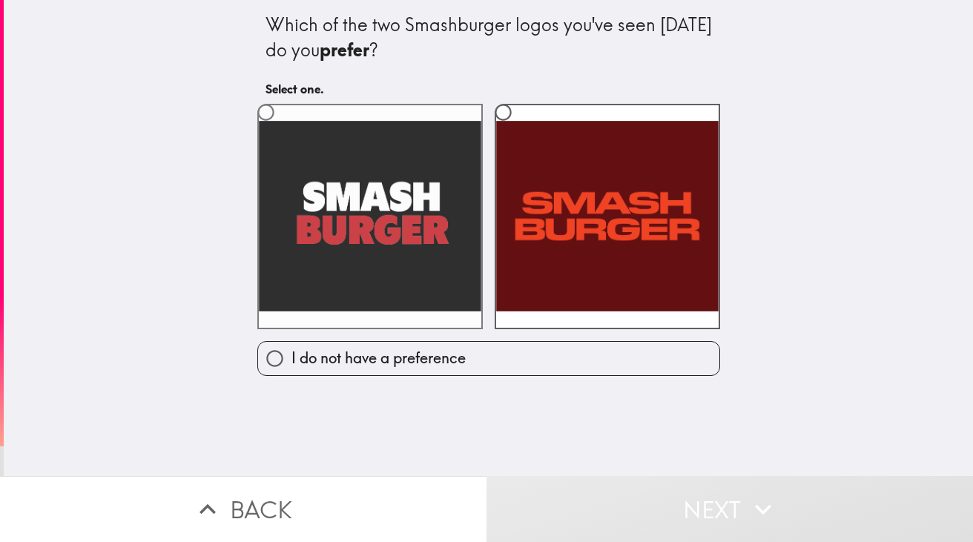
click at [395, 214] on label at bounding box center [370, 217] width 226 height 226
click at [283, 129] on input "radio" at bounding box center [265, 112] width 33 height 33
radio input "true"
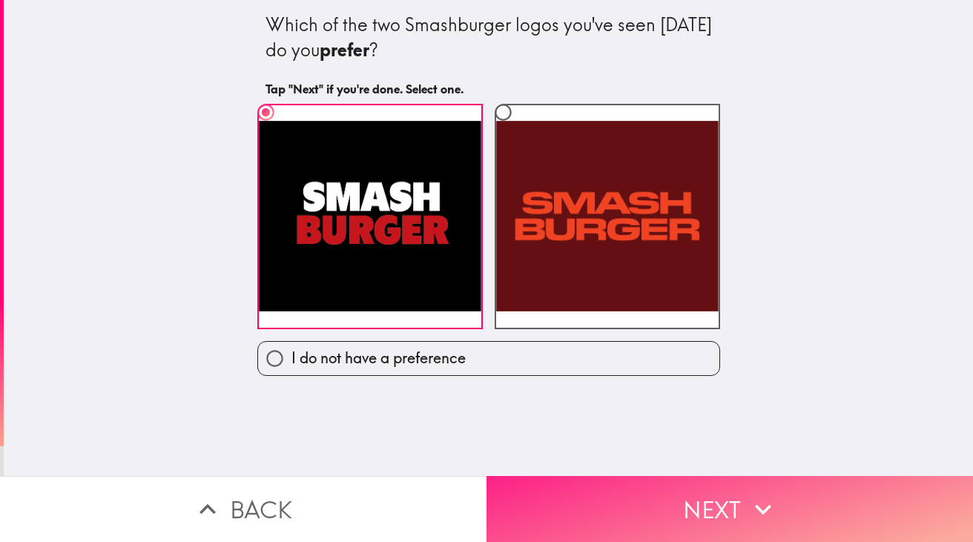
click at [539, 504] on button "Next" at bounding box center [730, 509] width 487 height 66
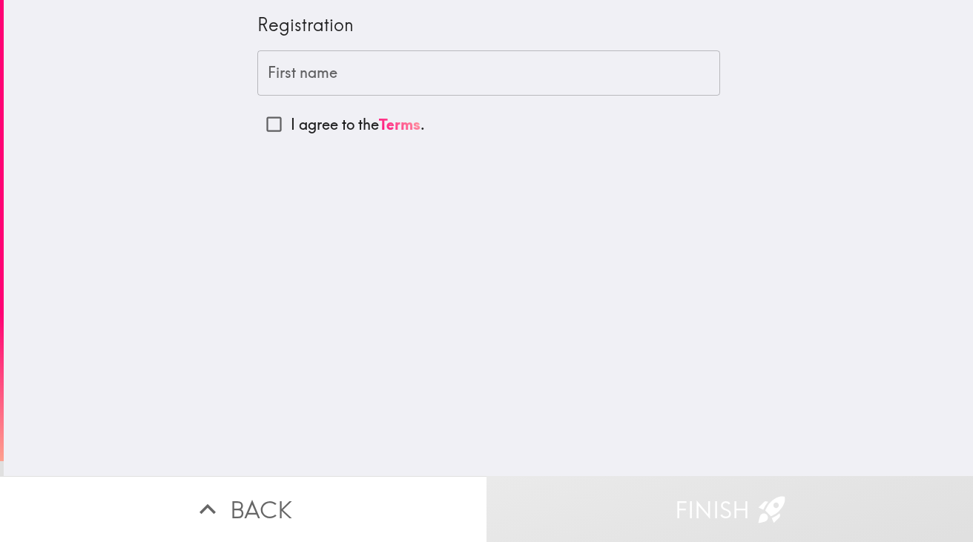
click at [514, 90] on input "First name" at bounding box center [488, 73] width 463 height 46
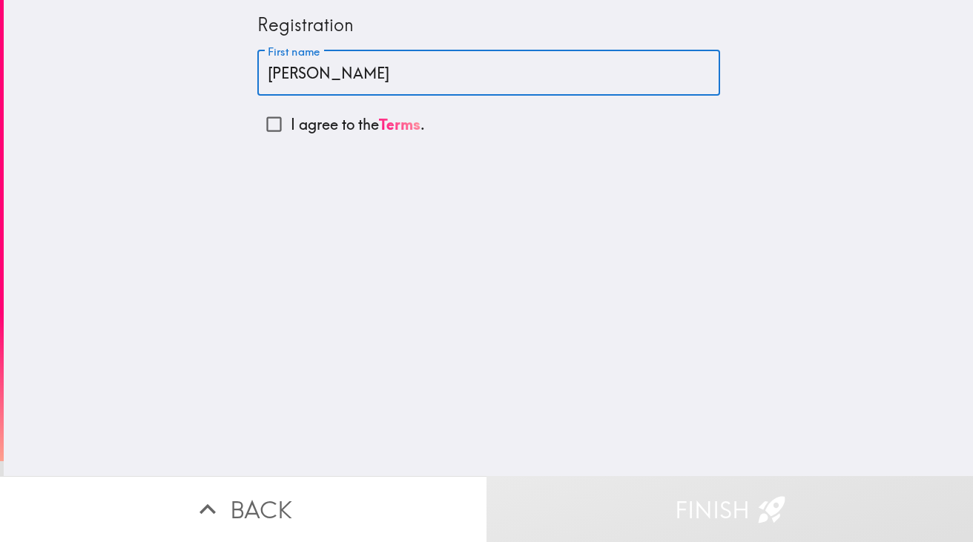
type input "[PERSON_NAME]"
click at [486, 145] on div "Registration First name [PERSON_NAME] First name I agree to the Terms ." at bounding box center [489, 238] width 970 height 476
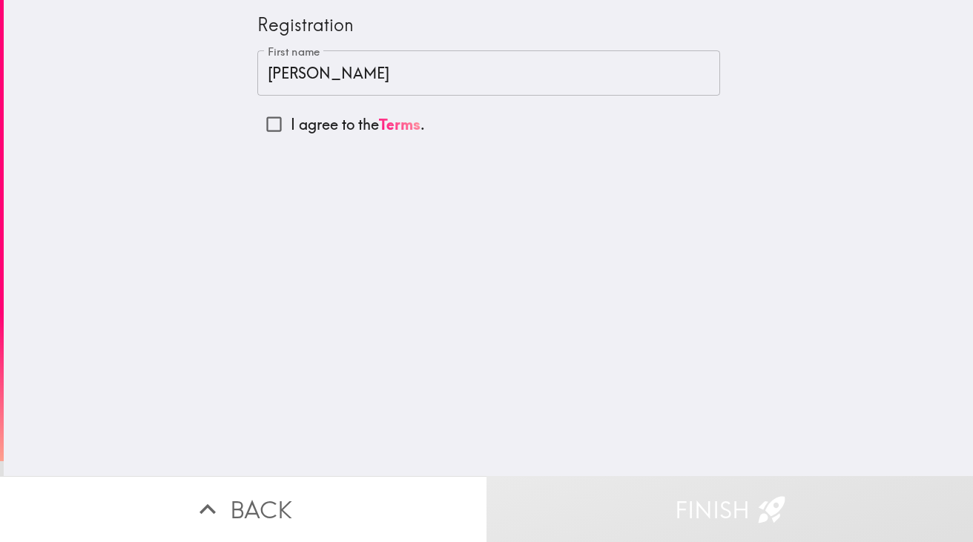
click at [278, 124] on input "I agree to the Terms ." at bounding box center [273, 124] width 33 height 33
checkbox input "true"
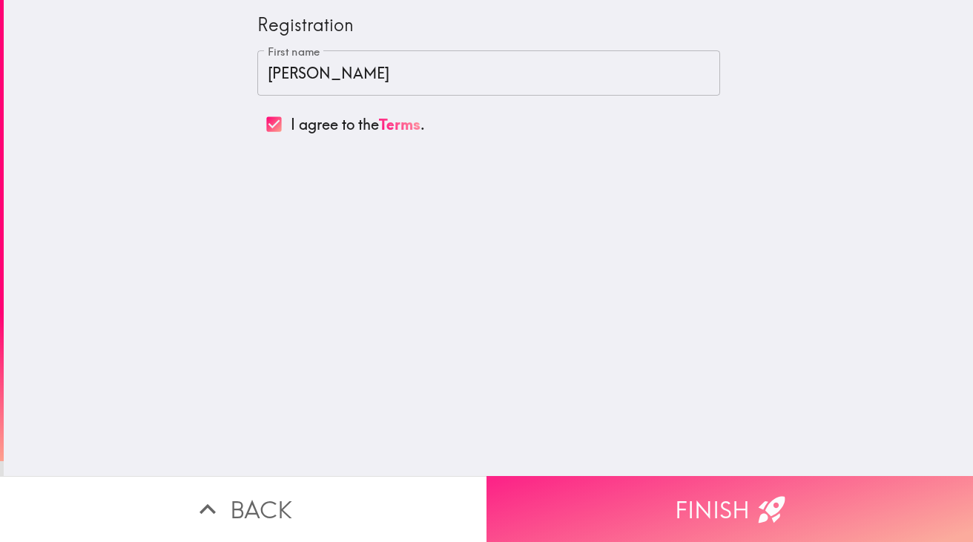
click at [563, 488] on button "Finish" at bounding box center [730, 509] width 487 height 66
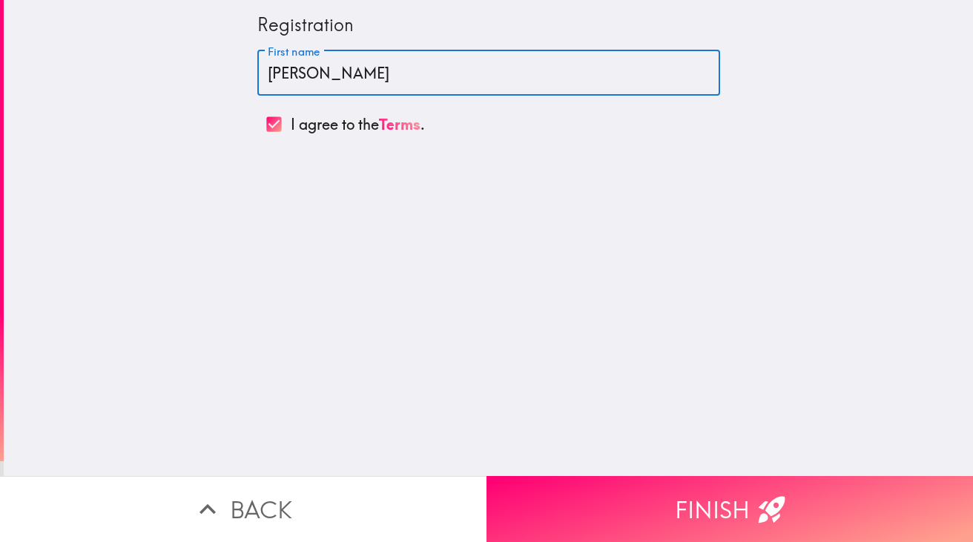
drag, startPoint x: 327, startPoint y: 70, endPoint x: 185, endPoint y: 50, distance: 143.1
click at [185, 50] on div "Registration First name [PERSON_NAME] First name I agree to the Terms ." at bounding box center [489, 238] width 970 height 476
type input "[PERSON_NAME]"
drag, startPoint x: 355, startPoint y: 222, endPoint x: 375, endPoint y: 235, distance: 24.7
click at [355, 222] on div "Registration First name [PERSON_NAME] First name I agree to the Terms ." at bounding box center [489, 238] width 970 height 476
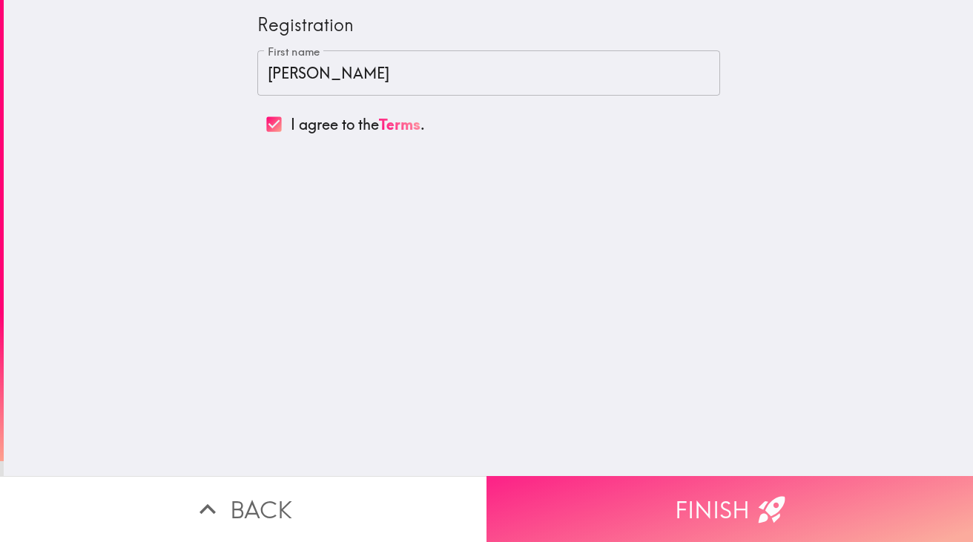
click at [657, 506] on button "Finish" at bounding box center [730, 509] width 487 height 66
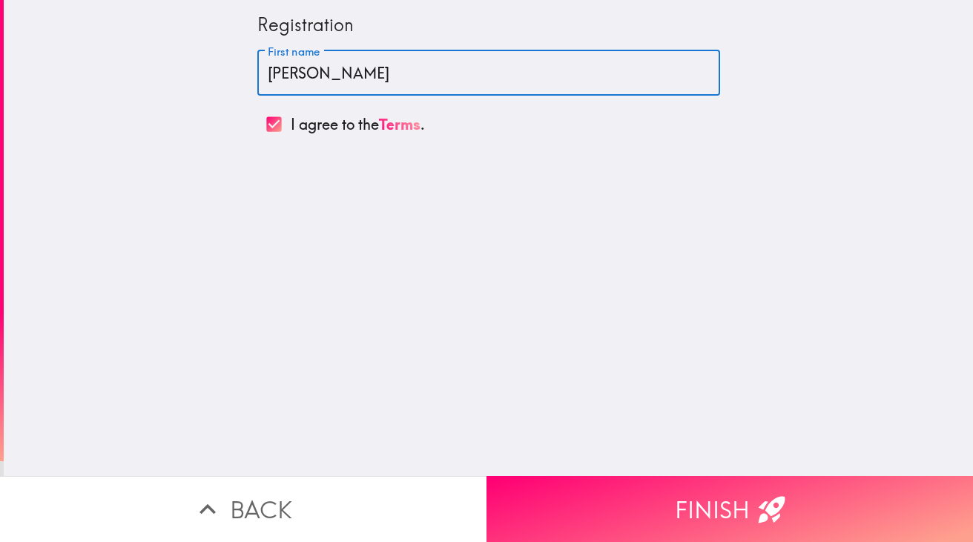
drag, startPoint x: 328, startPoint y: 71, endPoint x: 134, endPoint y: 42, distance: 196.6
click at [134, 42] on div "Registration First name [PERSON_NAME] First name I agree to the Terms ." at bounding box center [489, 238] width 970 height 476
click at [269, 124] on input "I agree to the Terms ." at bounding box center [273, 124] width 33 height 33
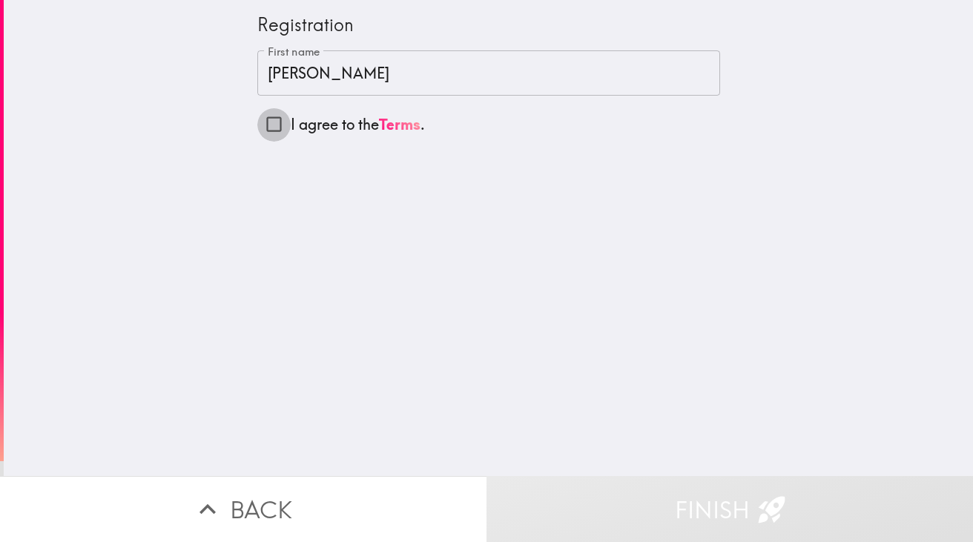
click at [269, 124] on input "I agree to the Terms ." at bounding box center [273, 124] width 33 height 33
checkbox input "true"
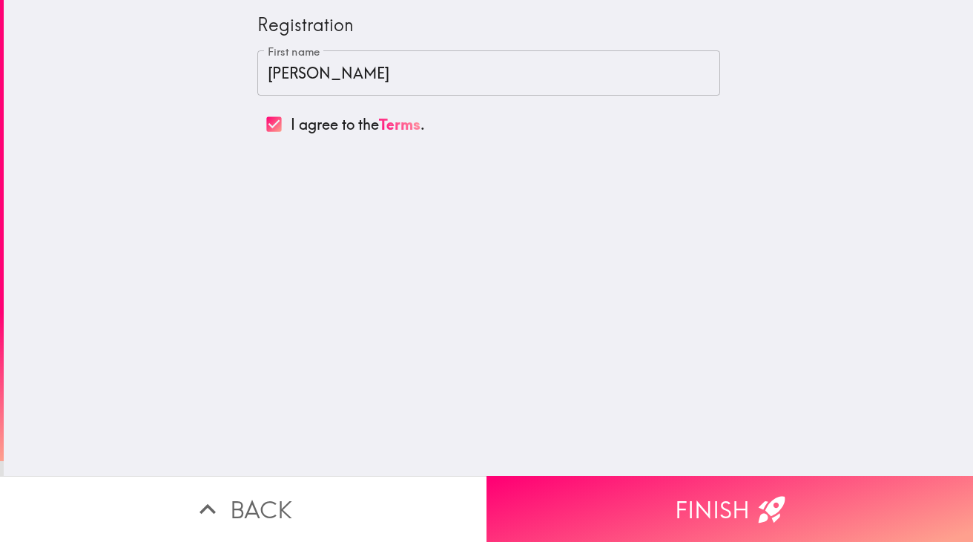
click at [604, 510] on button "Finish" at bounding box center [730, 509] width 487 height 66
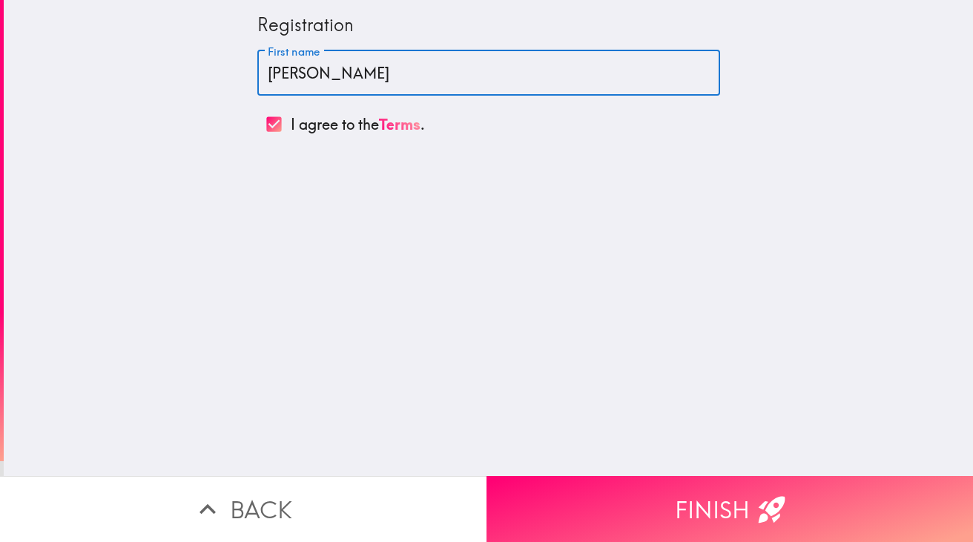
drag, startPoint x: 326, startPoint y: 72, endPoint x: 148, endPoint y: 32, distance: 181.8
click at [148, 32] on div "Registration First name [PERSON_NAME] First name I agree to the Terms ." at bounding box center [489, 238] width 970 height 476
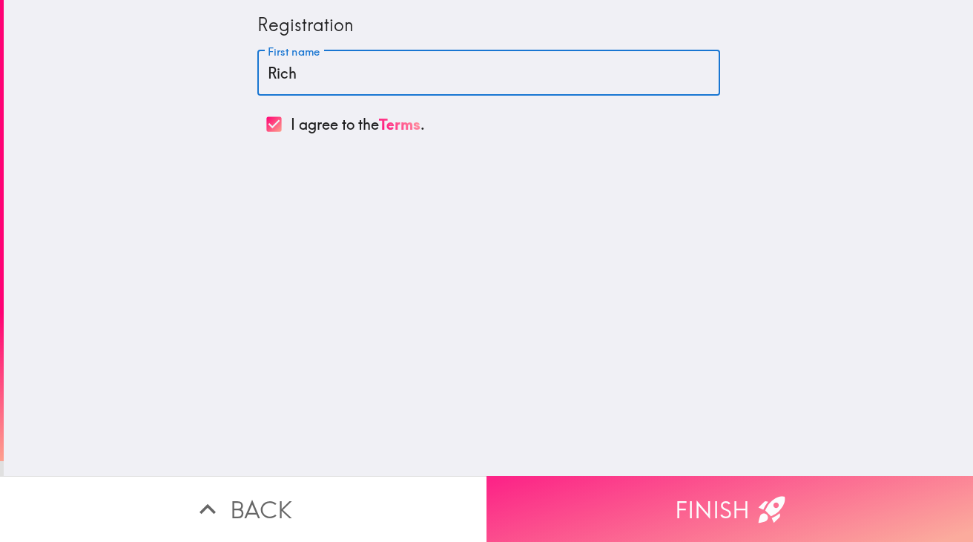
type input "Rich"
click at [612, 496] on button "Finish" at bounding box center [730, 509] width 487 height 66
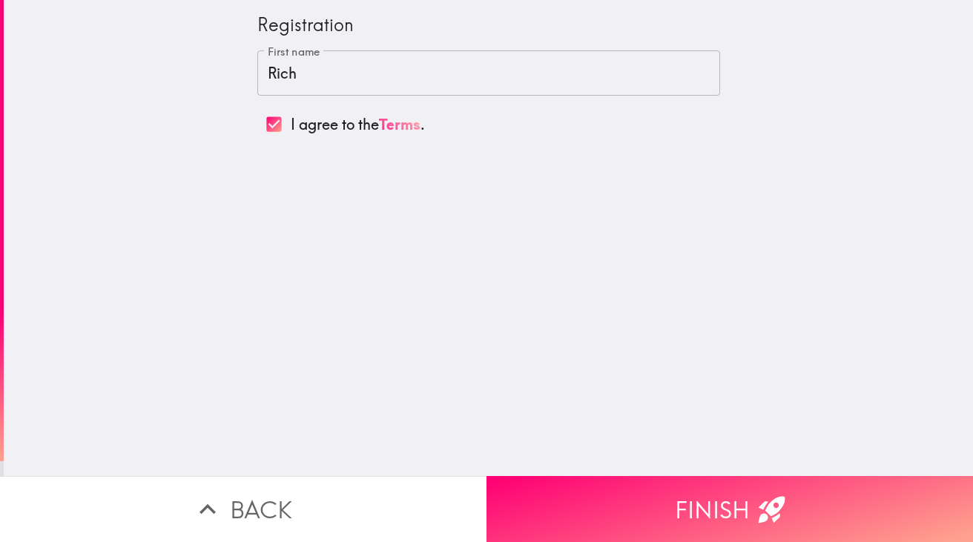
click at [411, 128] on link "Terms" at bounding box center [400, 124] width 42 height 19
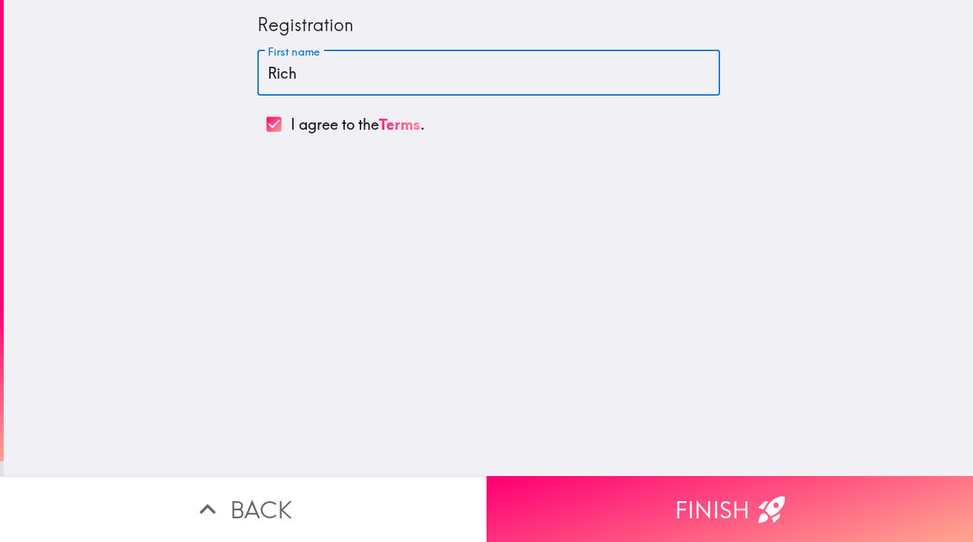
click at [326, 72] on input "Rich" at bounding box center [488, 73] width 463 height 46
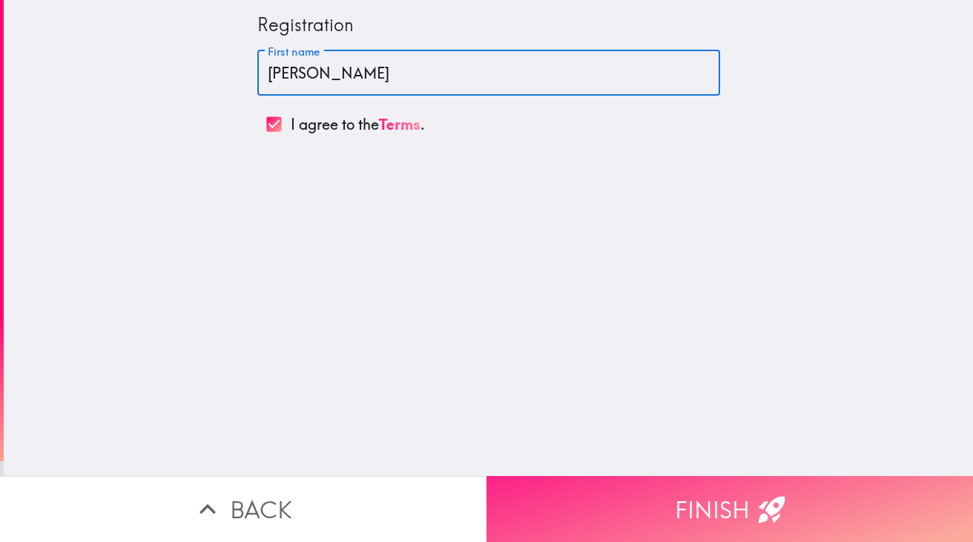
type input "[PERSON_NAME]"
click at [664, 500] on button "Finish" at bounding box center [730, 509] width 487 height 66
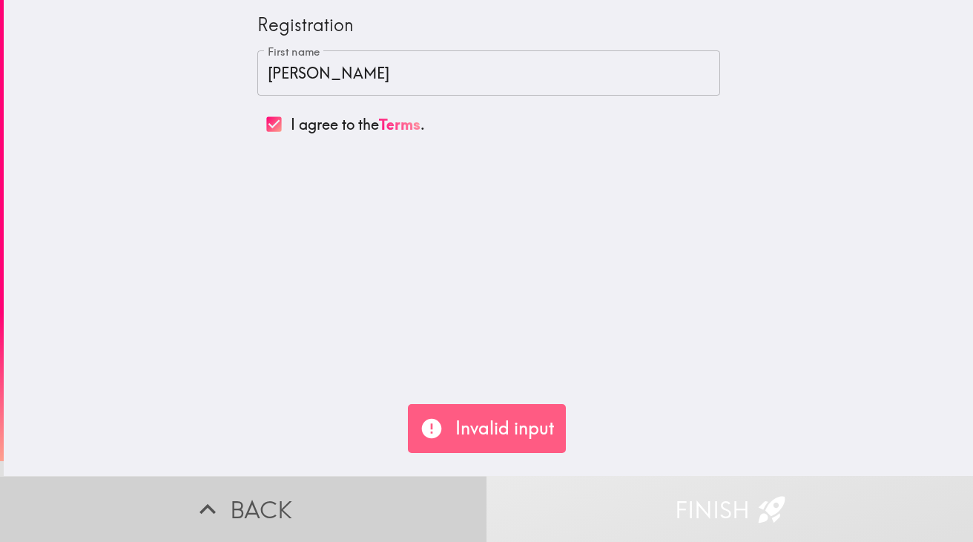
click at [383, 494] on button "Back" at bounding box center [243, 509] width 487 height 66
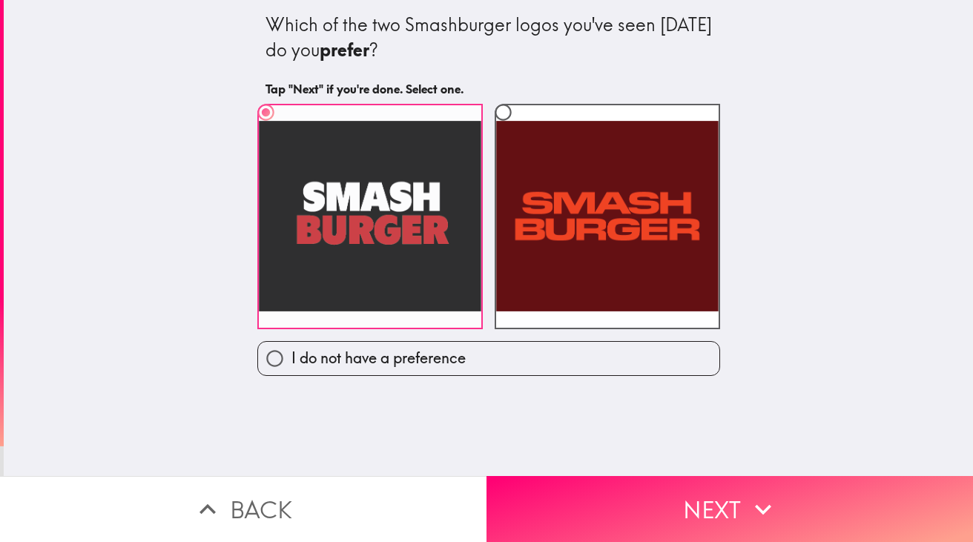
click at [385, 269] on label at bounding box center [370, 217] width 226 height 226
click at [283, 129] on input "radio" at bounding box center [265, 112] width 33 height 33
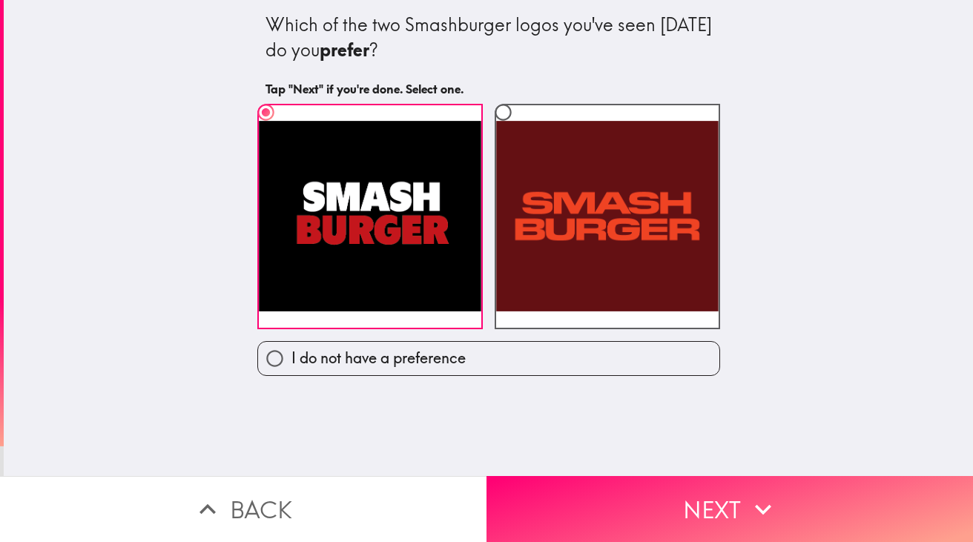
click at [271, 351] on input "I do not have a preference" at bounding box center [274, 358] width 33 height 33
radio input "true"
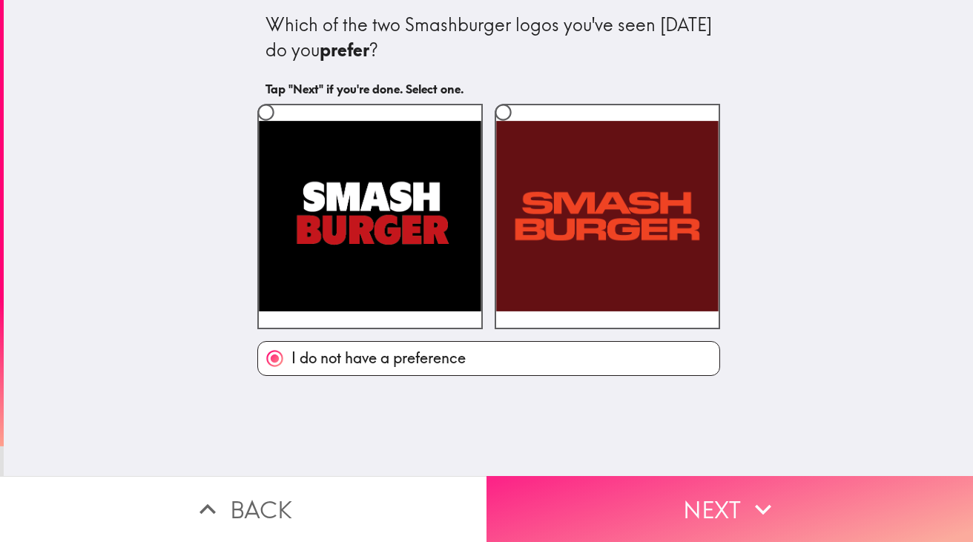
click at [659, 506] on button "Next" at bounding box center [730, 509] width 487 height 66
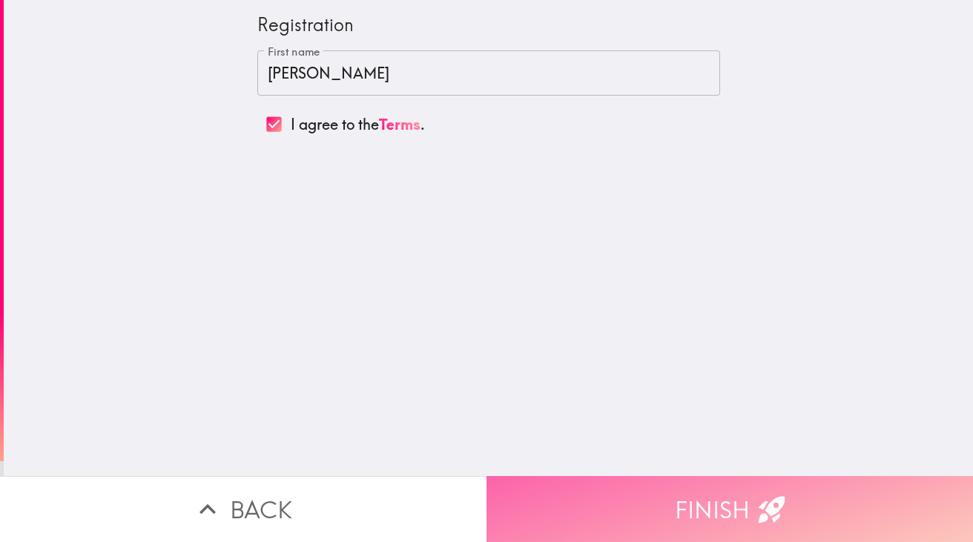
click at [733, 512] on button "Finish" at bounding box center [730, 509] width 487 height 66
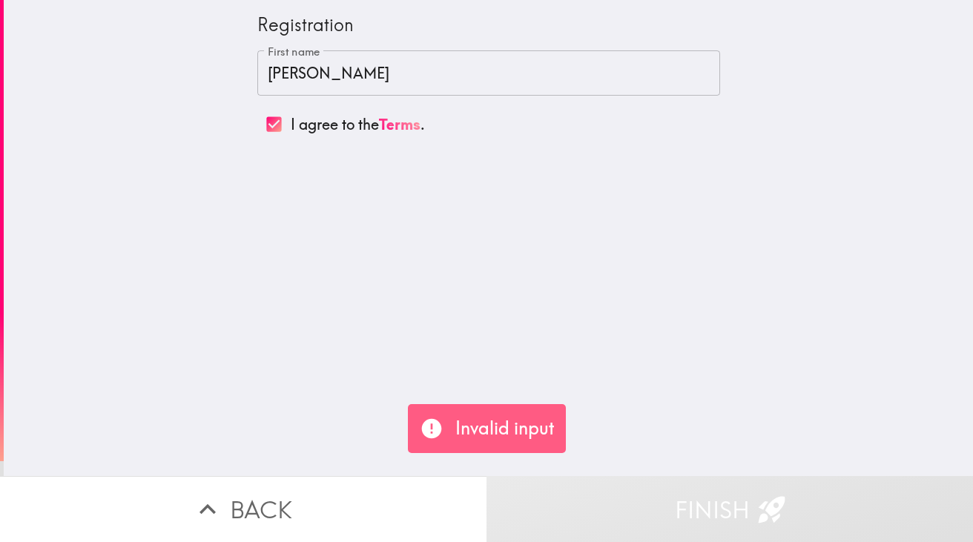
click at [519, 425] on p "Invalid input" at bounding box center [505, 428] width 99 height 25
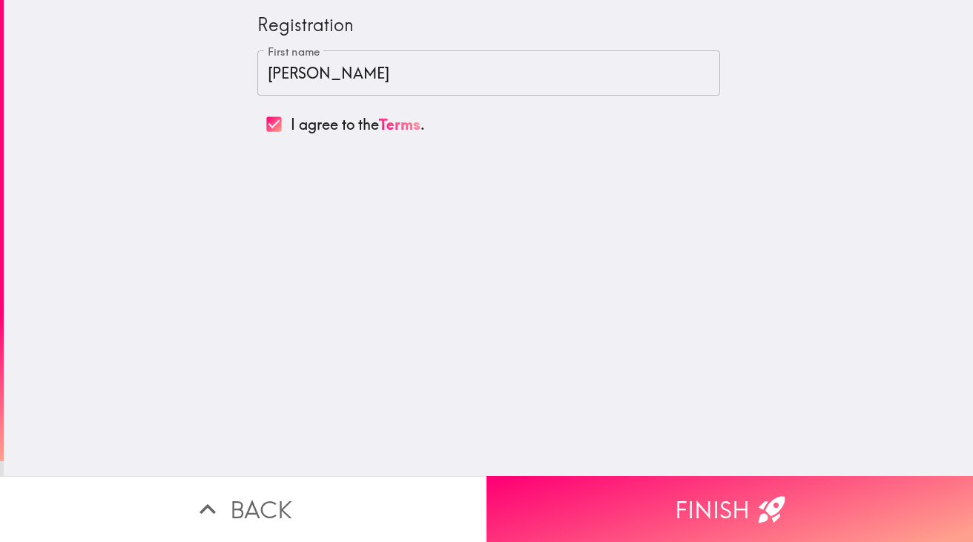
click at [448, 82] on input "[PERSON_NAME]" at bounding box center [488, 73] width 463 height 46
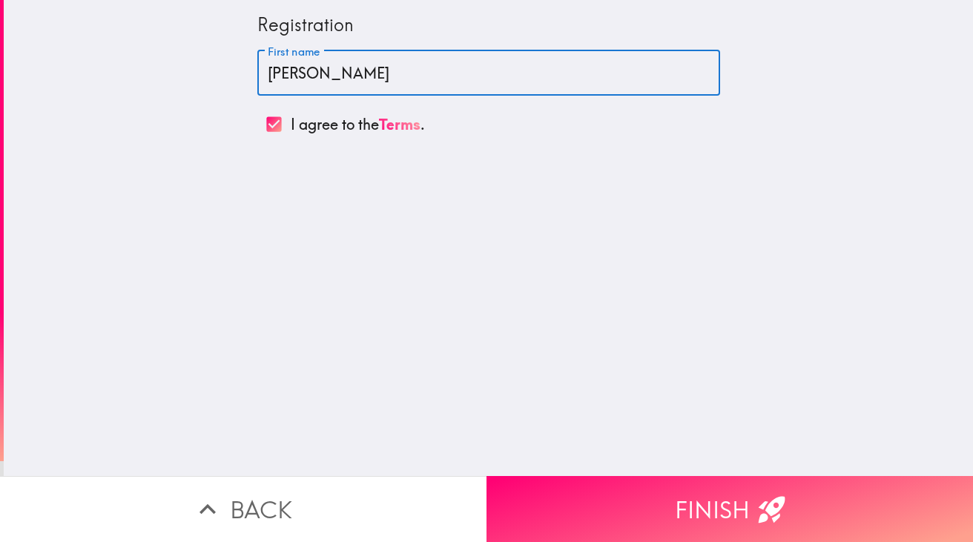
click at [448, 82] on input "[PERSON_NAME]" at bounding box center [488, 73] width 463 height 46
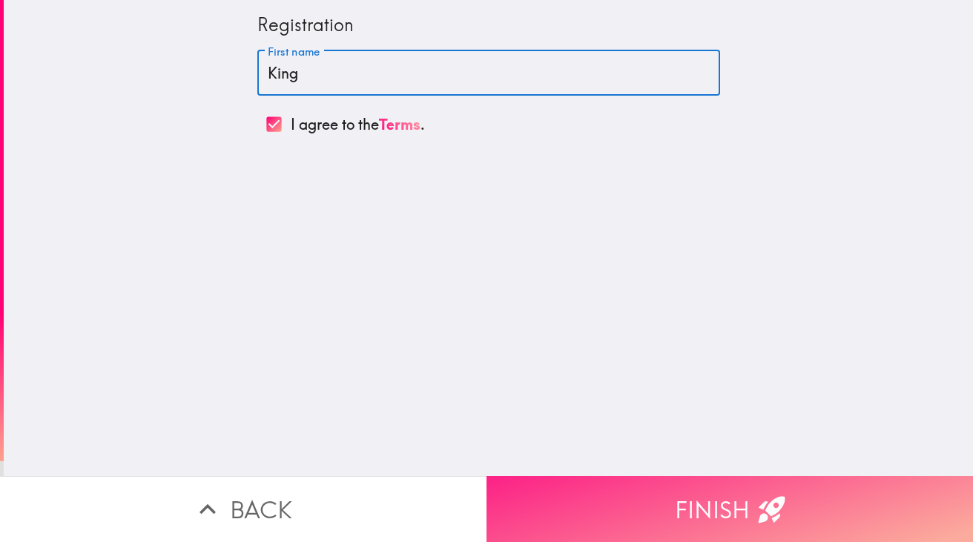
type input "King"
click at [652, 500] on button "Finish" at bounding box center [730, 509] width 487 height 66
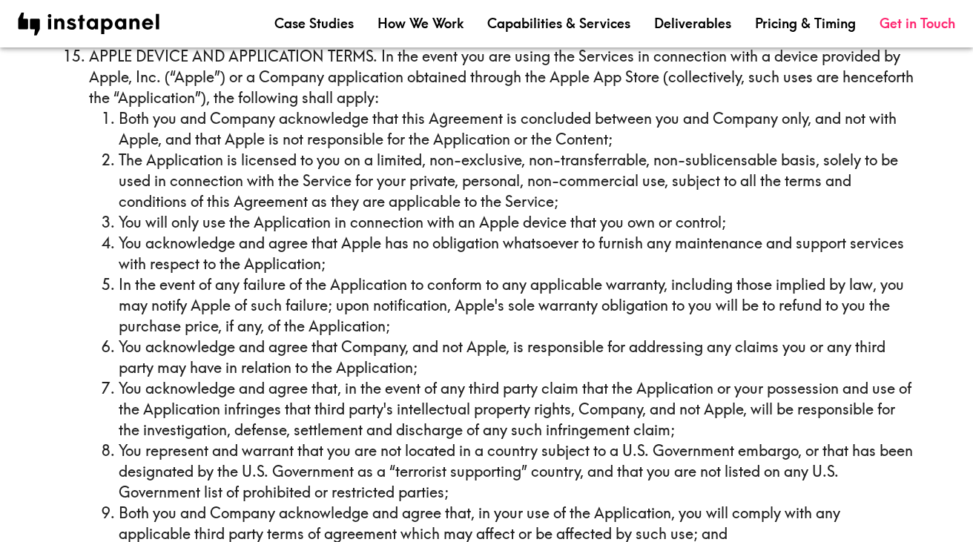
scroll to position [6347, 0]
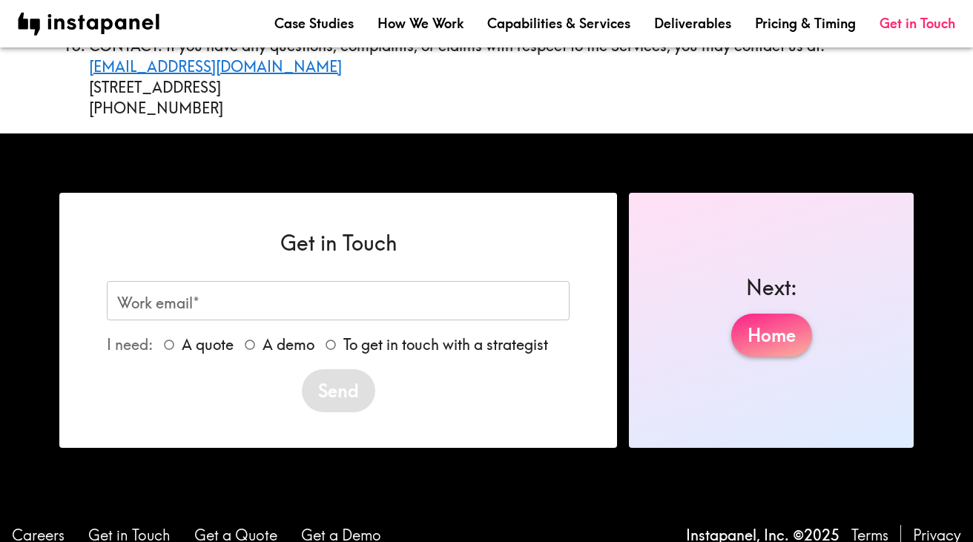
click at [761, 315] on link "Home" at bounding box center [772, 335] width 81 height 43
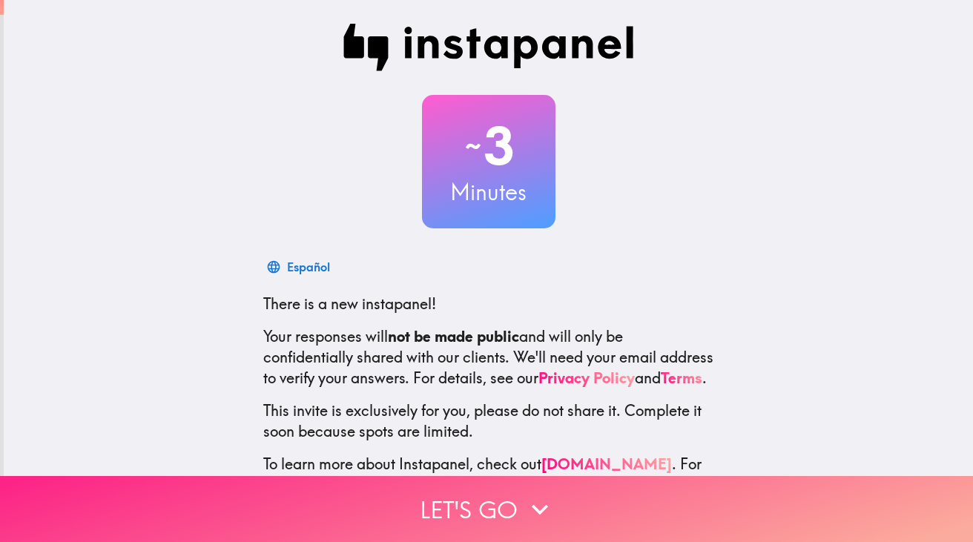
click at [539, 502] on icon "button" at bounding box center [540, 509] width 33 height 33
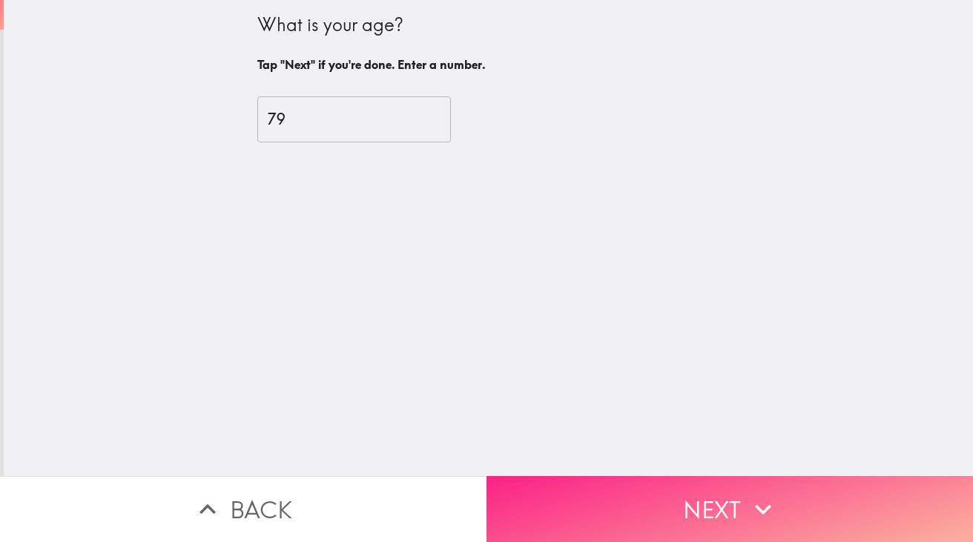
click at [602, 495] on button "Next" at bounding box center [730, 509] width 487 height 66
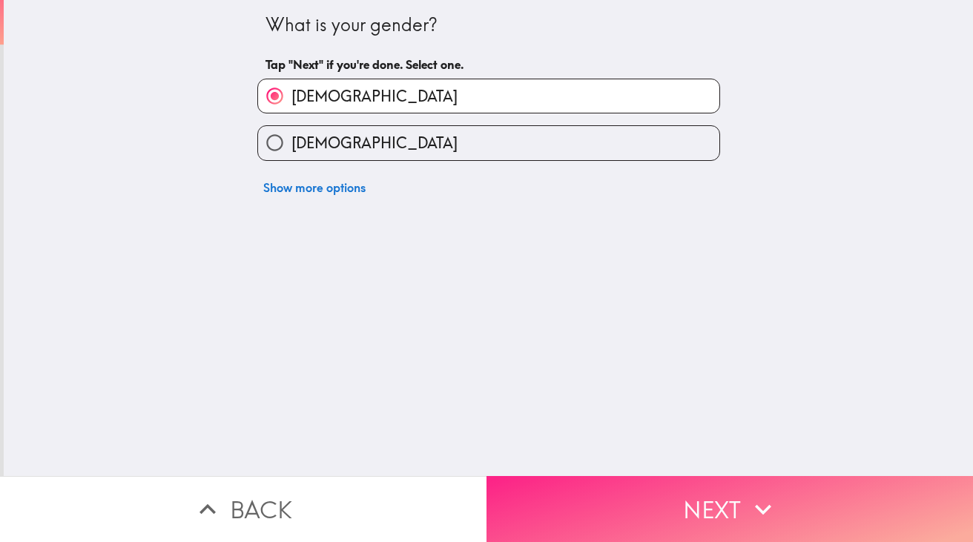
click at [639, 507] on button "Next" at bounding box center [730, 509] width 487 height 66
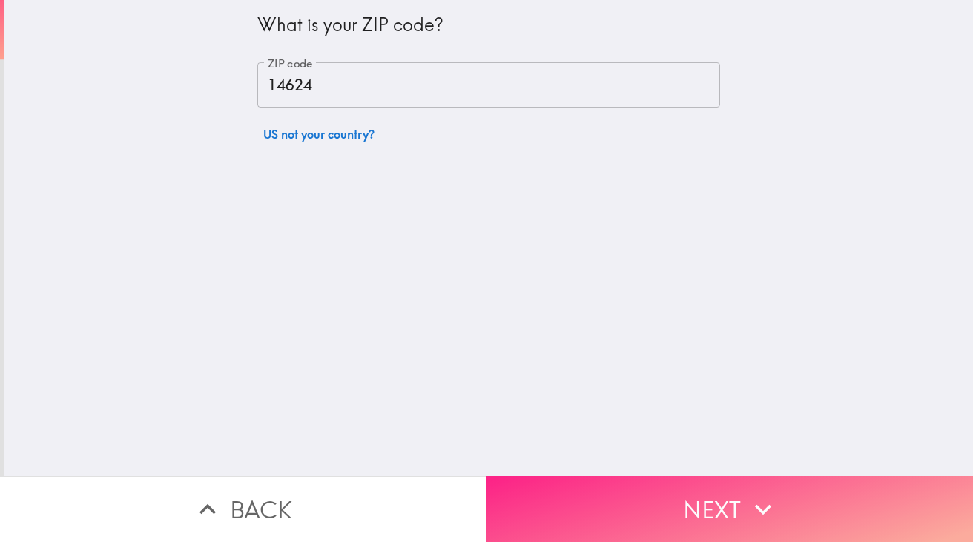
click at [630, 513] on button "Next" at bounding box center [730, 509] width 487 height 66
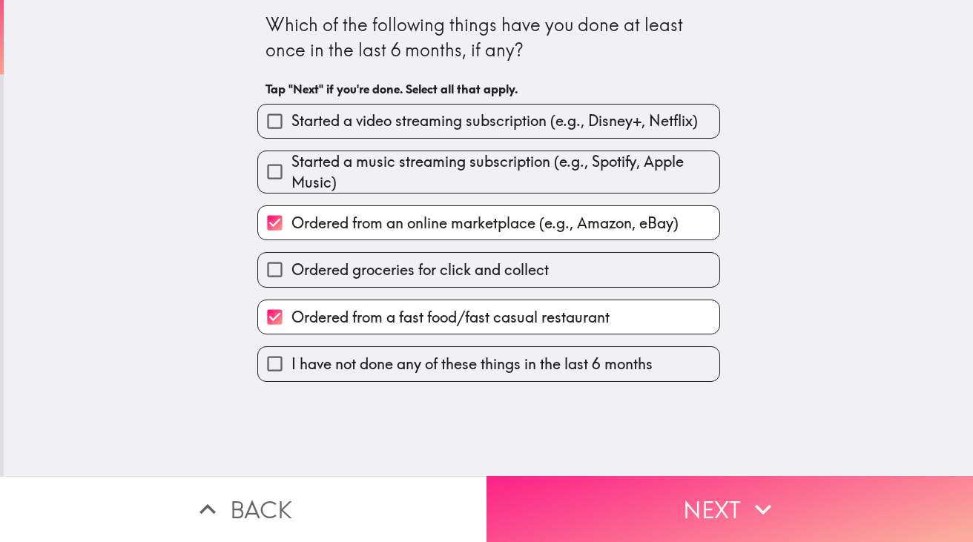
click at [629, 507] on button "Next" at bounding box center [730, 509] width 487 height 66
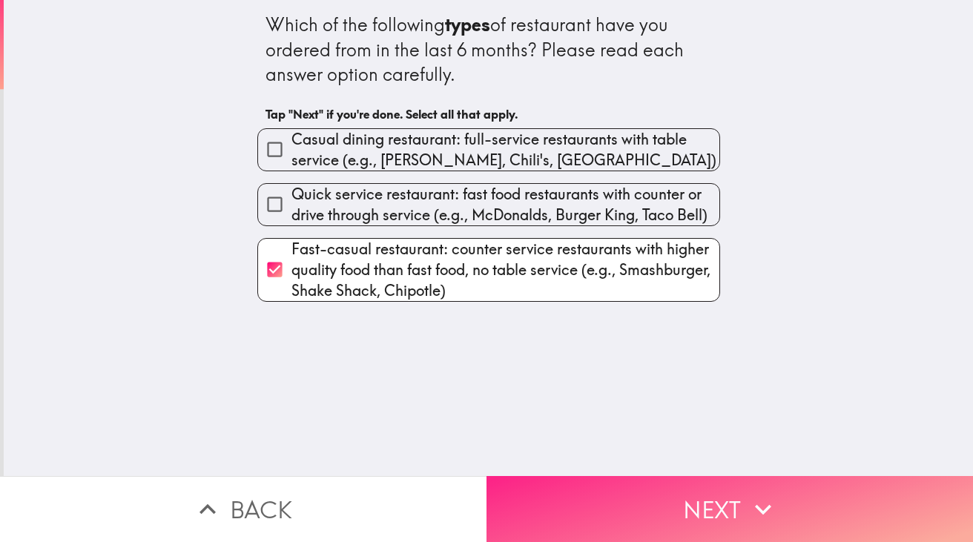
click at [632, 513] on button "Next" at bounding box center [730, 509] width 487 height 66
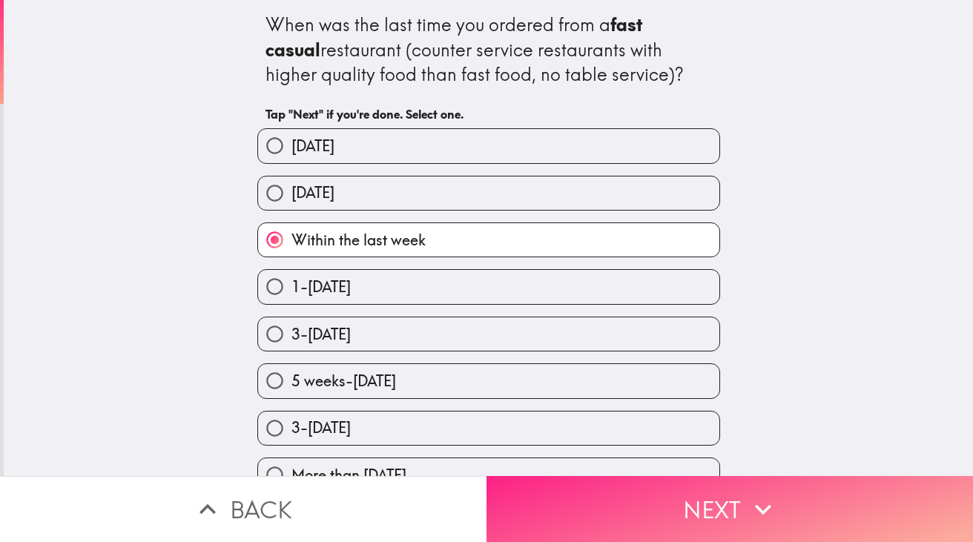
click at [631, 507] on button "Next" at bounding box center [730, 509] width 487 height 66
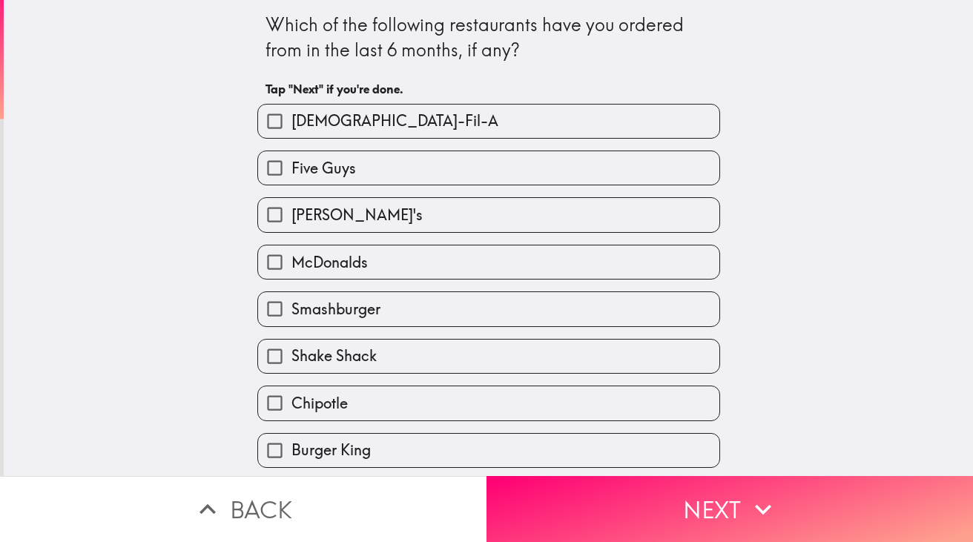
scroll to position [45, 0]
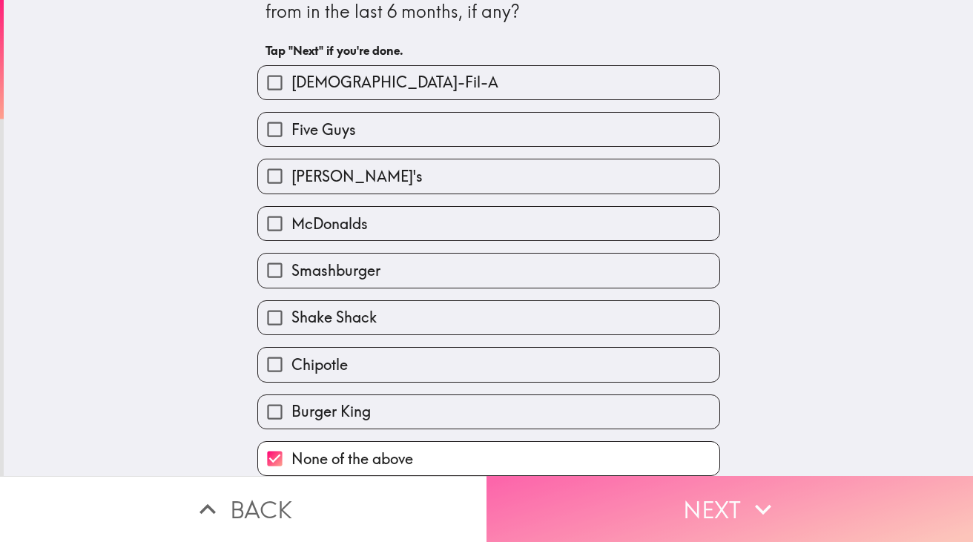
click at [747, 517] on icon "button" at bounding box center [763, 509] width 33 height 33
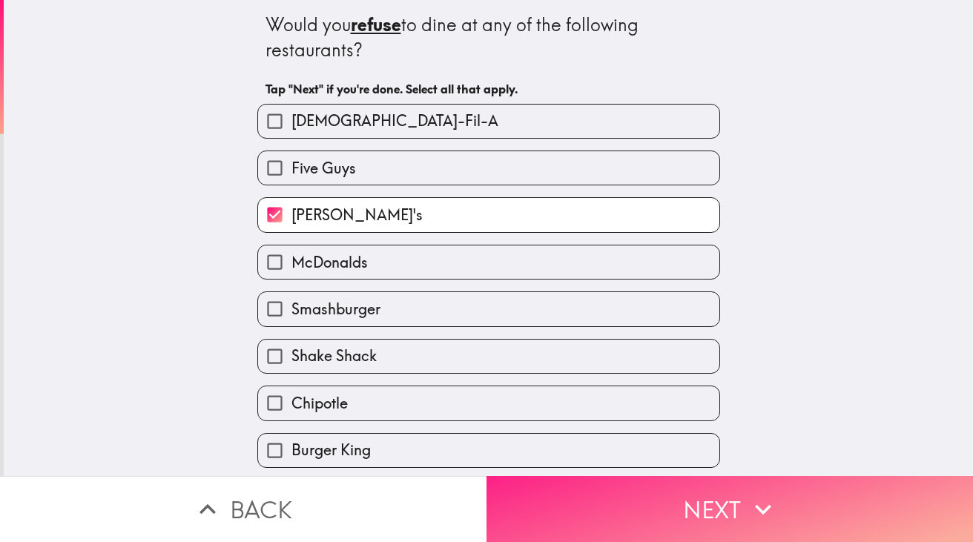
click at [744, 511] on button "Next" at bounding box center [730, 509] width 487 height 66
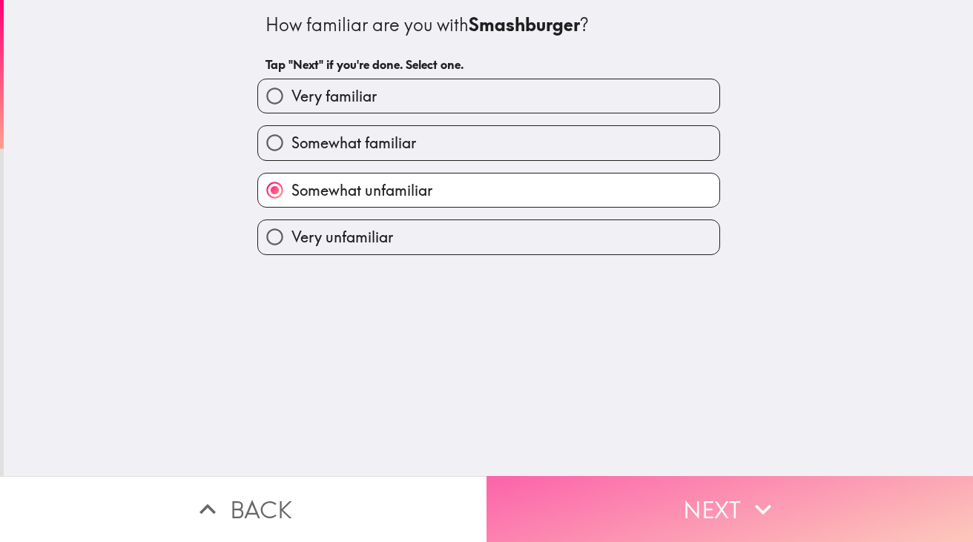
click at [744, 511] on button "Next" at bounding box center [730, 509] width 487 height 66
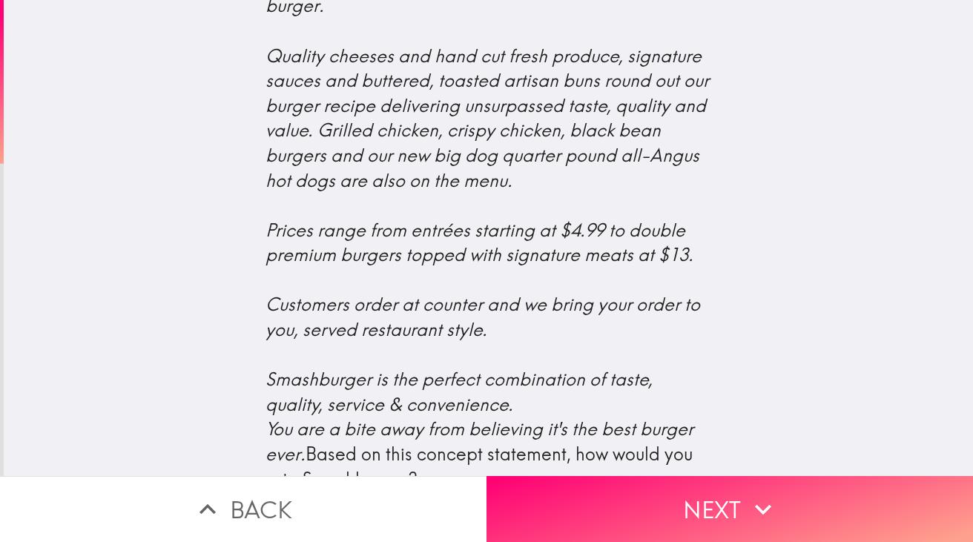
scroll to position [612, 0]
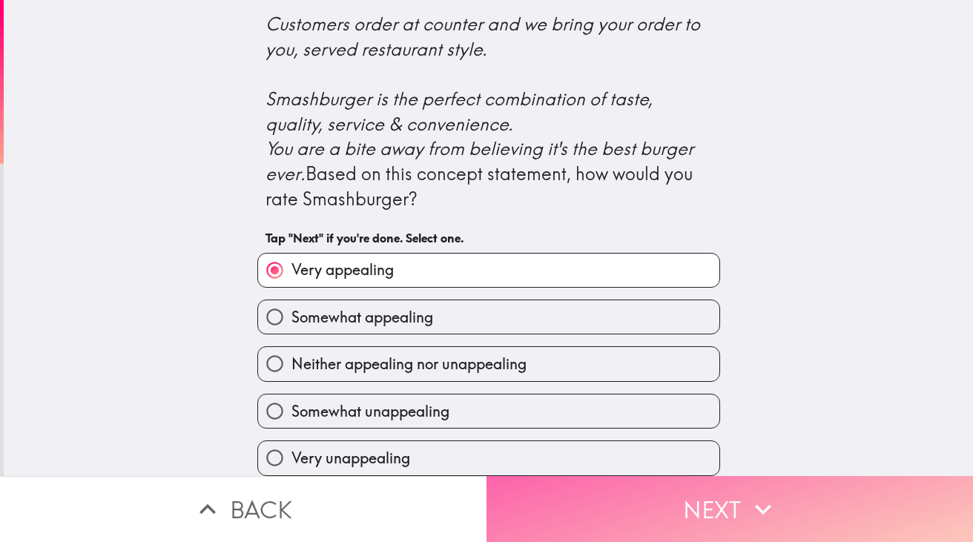
click at [740, 507] on button "Next" at bounding box center [730, 509] width 487 height 66
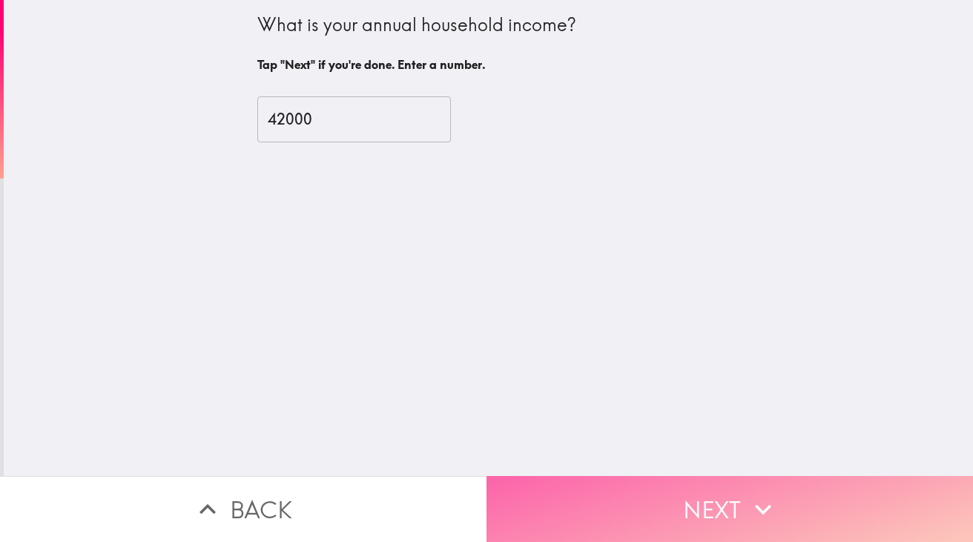
click at [740, 507] on button "Next" at bounding box center [730, 509] width 487 height 66
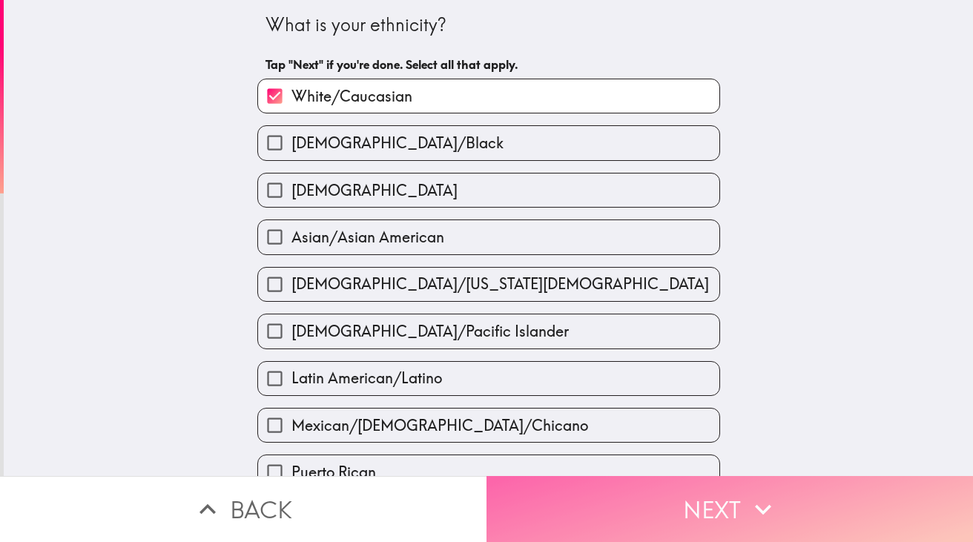
click at [740, 507] on button "Next" at bounding box center [730, 509] width 487 height 66
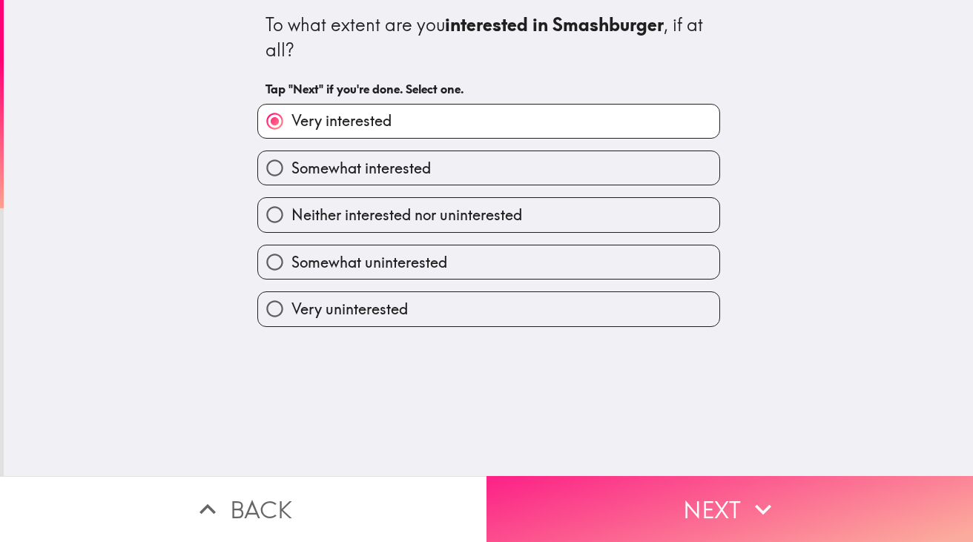
click at [740, 507] on button "Next" at bounding box center [730, 509] width 487 height 66
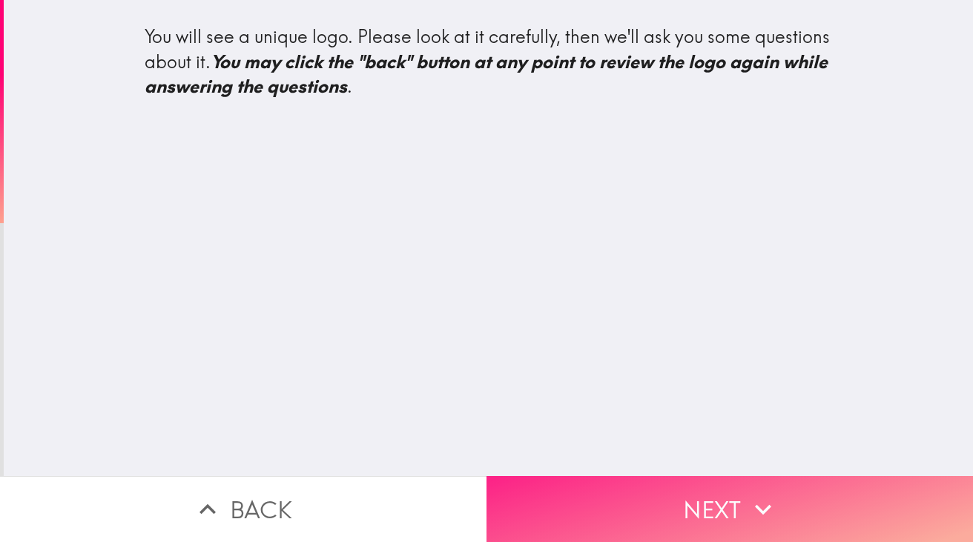
click at [740, 507] on button "Next" at bounding box center [730, 509] width 487 height 66
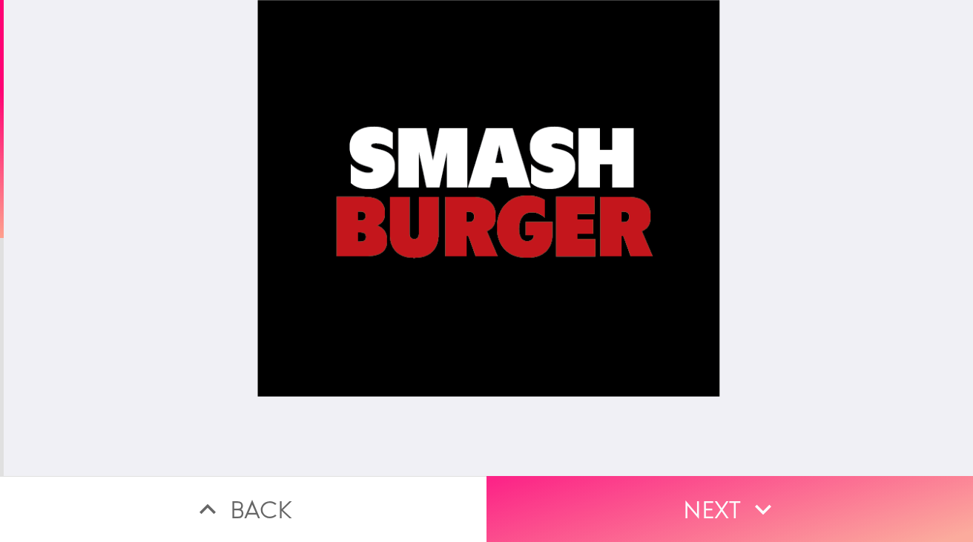
click at [740, 507] on button "Next" at bounding box center [730, 509] width 487 height 66
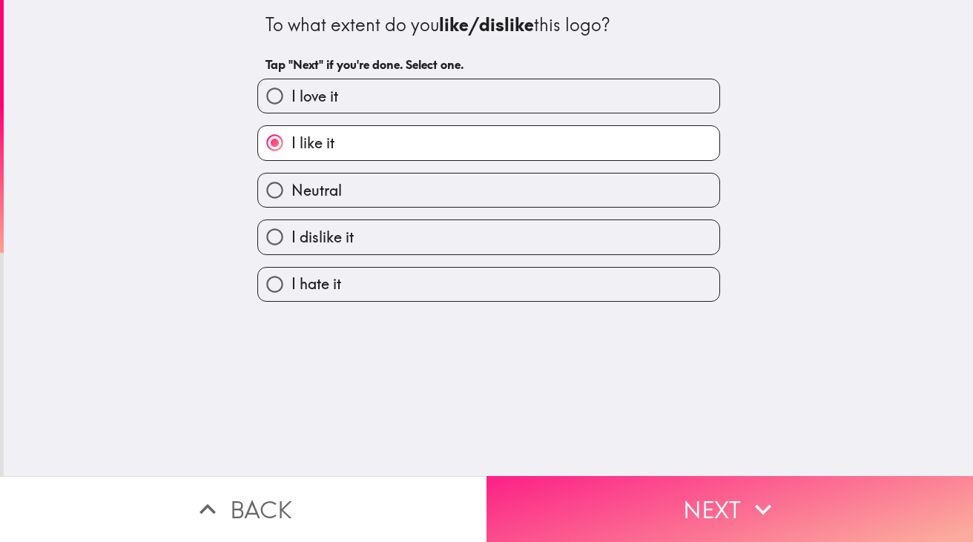
click at [740, 507] on button "Next" at bounding box center [730, 509] width 487 height 66
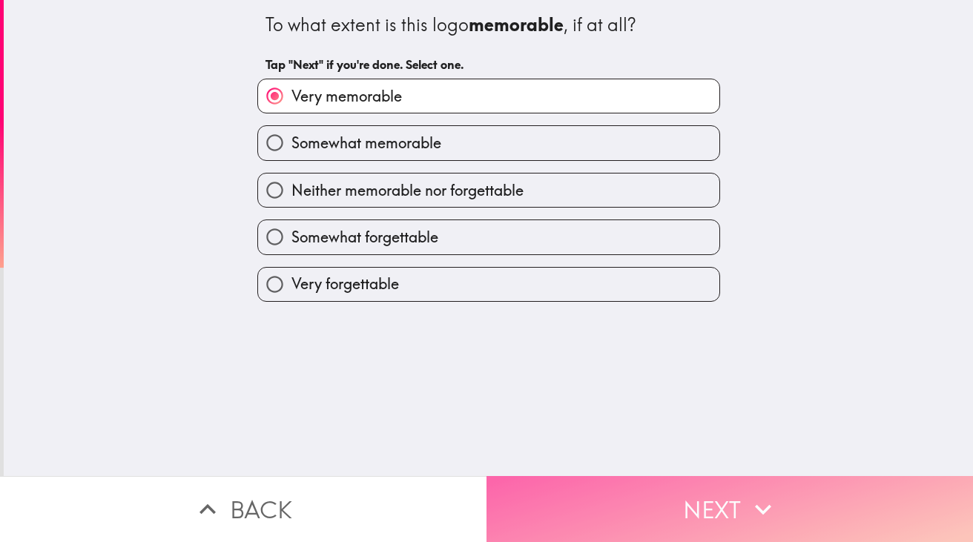
click at [740, 507] on button "Next" at bounding box center [730, 509] width 487 height 66
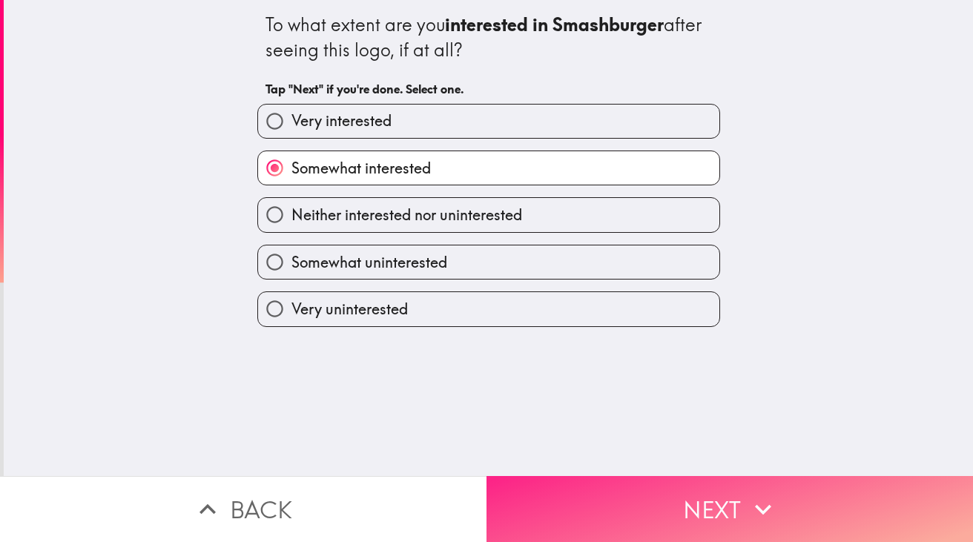
click at [740, 507] on button "Next" at bounding box center [730, 509] width 487 height 66
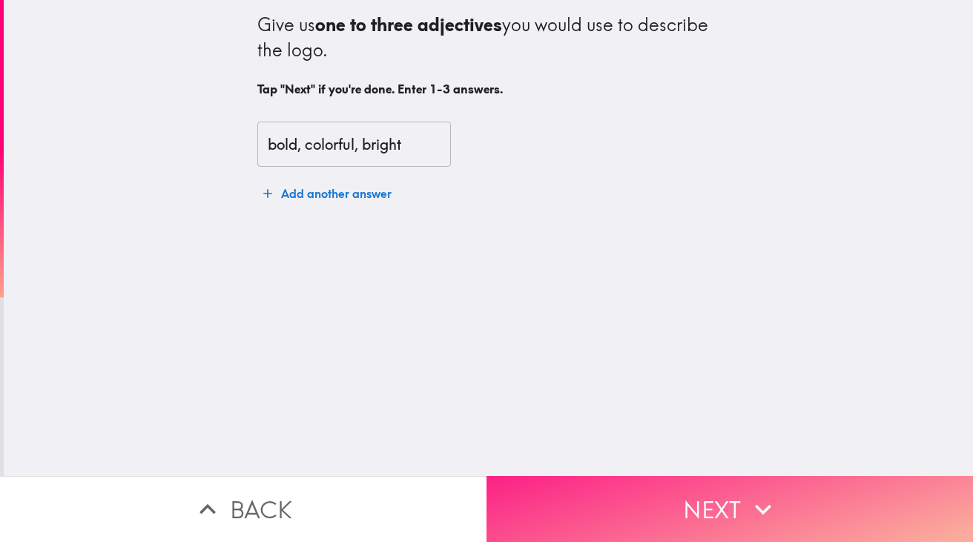
click at [740, 507] on button "Next" at bounding box center [730, 509] width 487 height 66
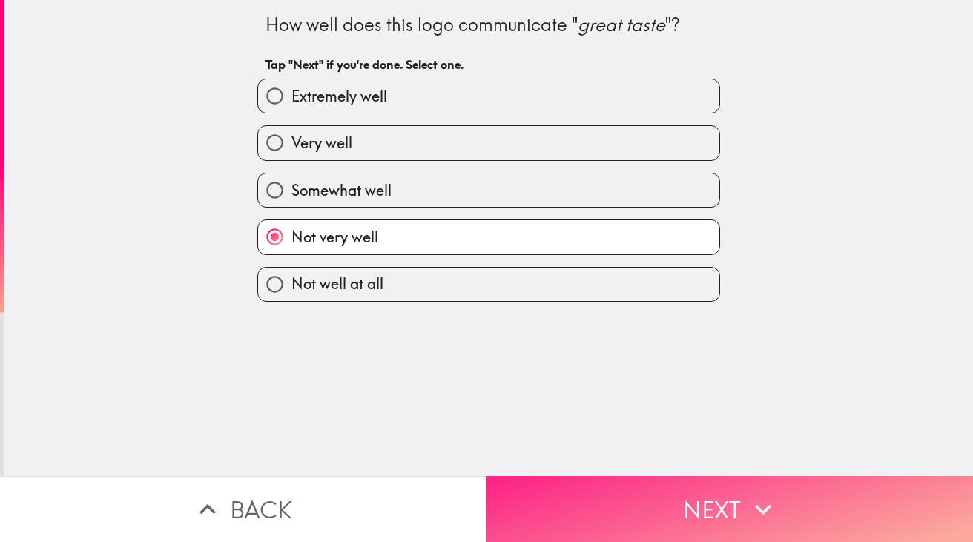
click at [740, 507] on button "Next" at bounding box center [730, 509] width 487 height 66
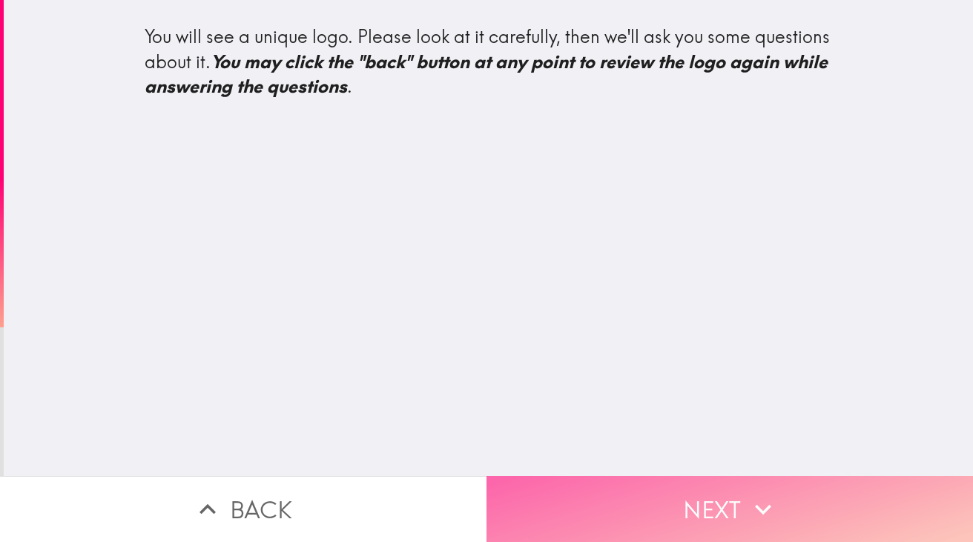
click at [740, 507] on button "Next" at bounding box center [730, 509] width 487 height 66
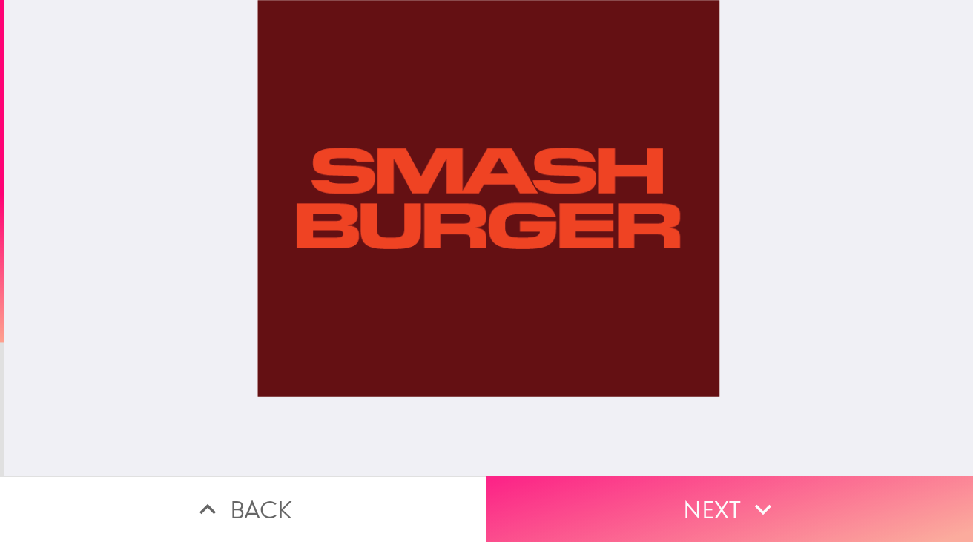
click at [740, 507] on button "Next" at bounding box center [730, 509] width 487 height 66
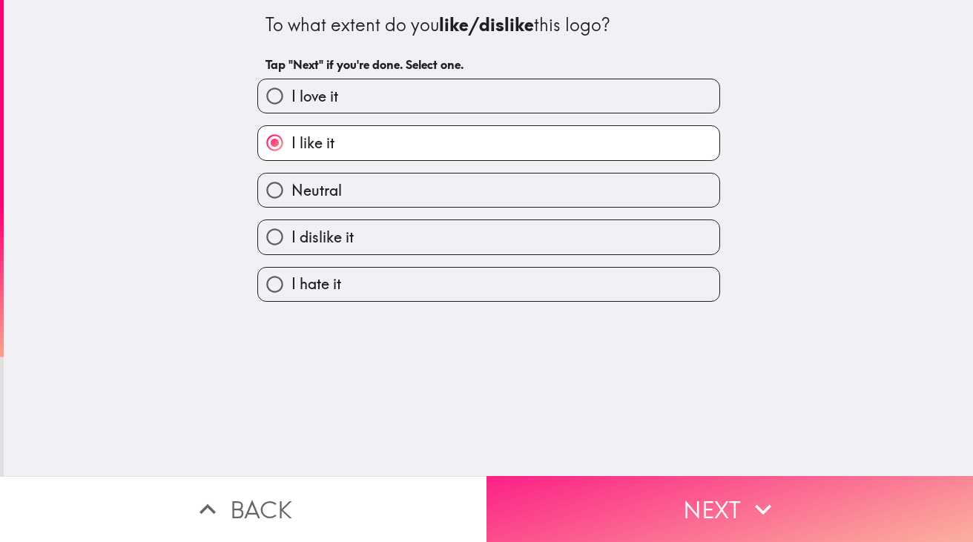
click at [740, 507] on button "Next" at bounding box center [730, 509] width 487 height 66
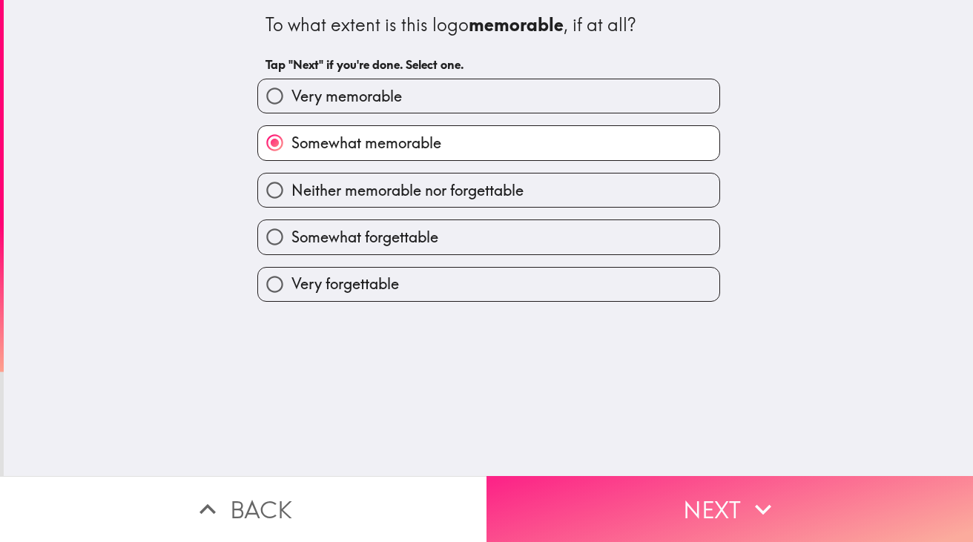
click at [740, 507] on button "Next" at bounding box center [730, 509] width 487 height 66
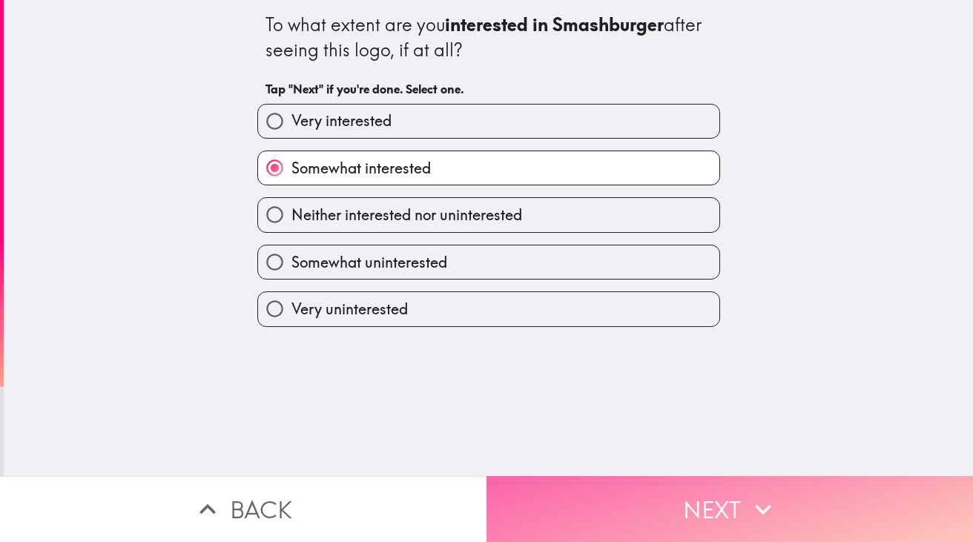
click at [740, 507] on button "Next" at bounding box center [730, 509] width 487 height 66
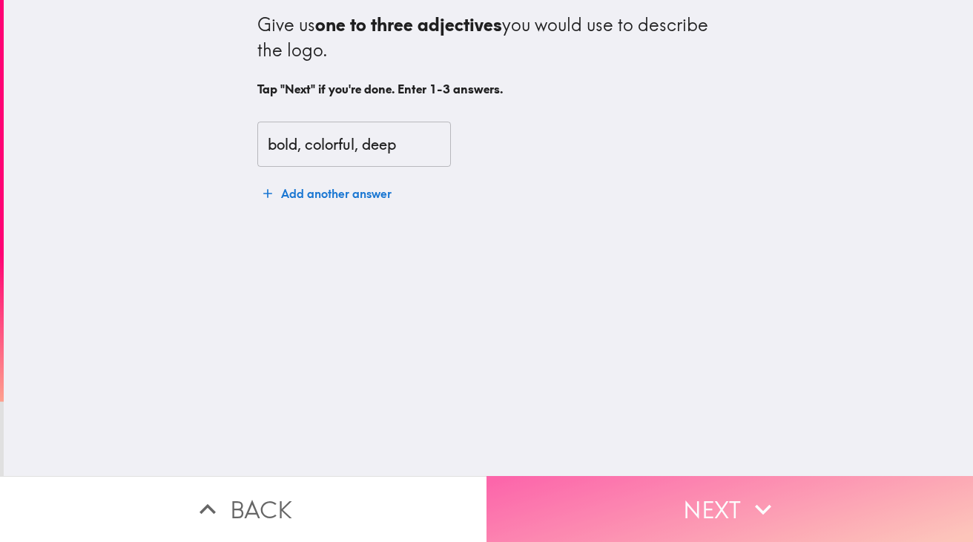
click at [740, 507] on button "Next" at bounding box center [730, 509] width 487 height 66
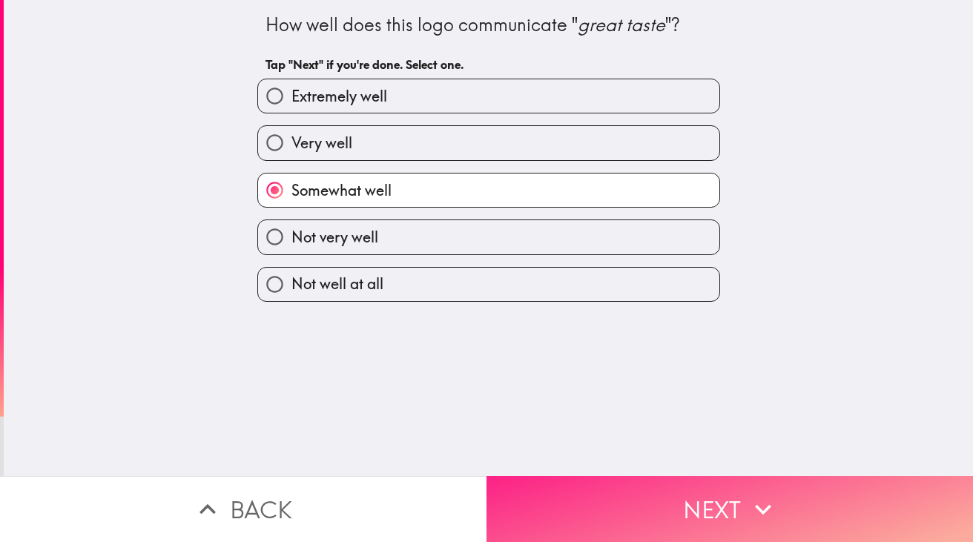
click at [740, 507] on button "Next" at bounding box center [730, 509] width 487 height 66
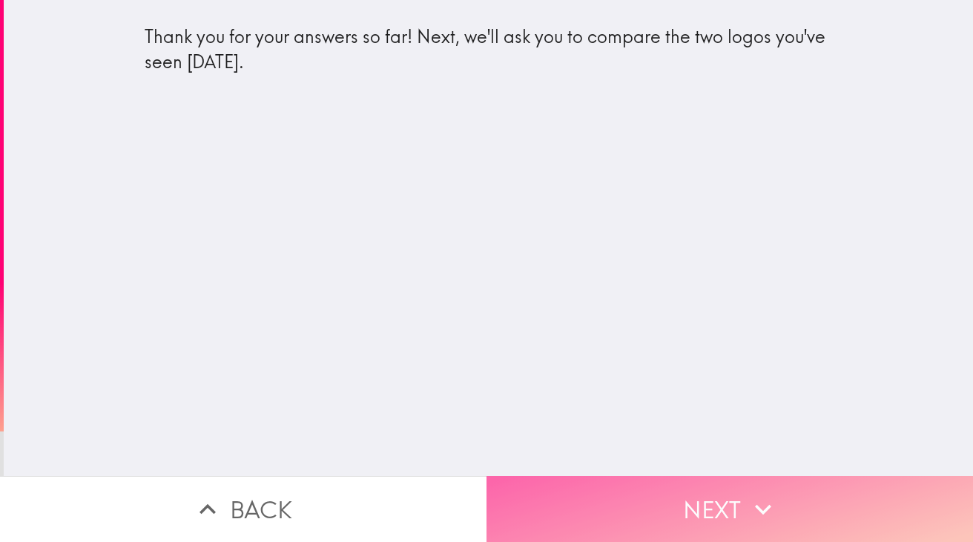
click at [740, 507] on button "Next" at bounding box center [730, 509] width 487 height 66
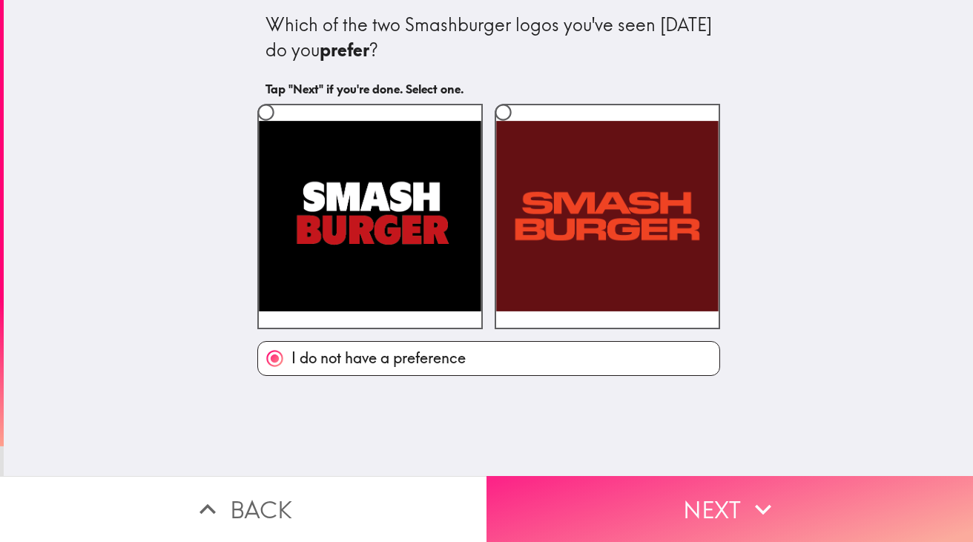
click at [740, 507] on button "Next" at bounding box center [730, 509] width 487 height 66
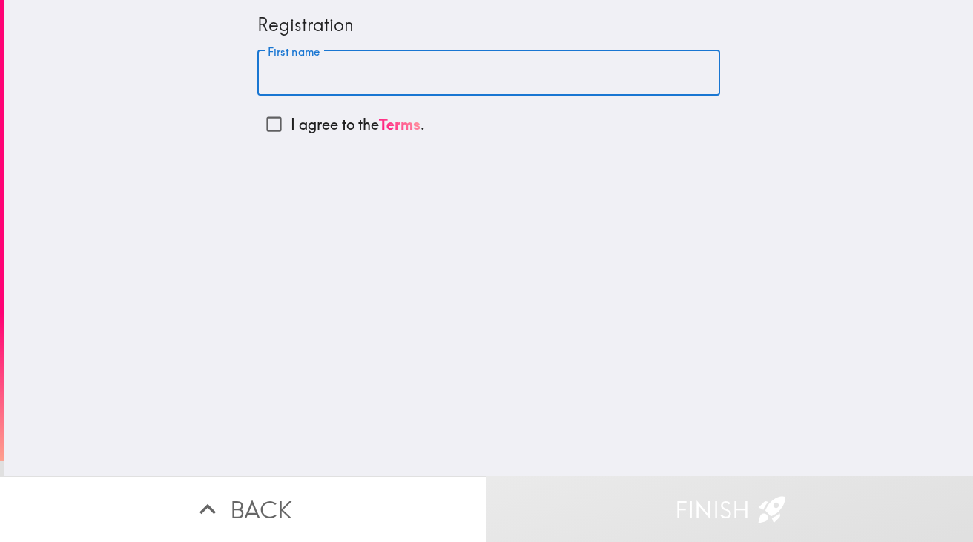
click at [317, 65] on div "First name First name" at bounding box center [488, 73] width 463 height 46
type input "[PERSON_NAME]"
click at [290, 217] on div "Registration First name [PERSON_NAME] First name I agree to the Terms ." at bounding box center [489, 238] width 970 height 476
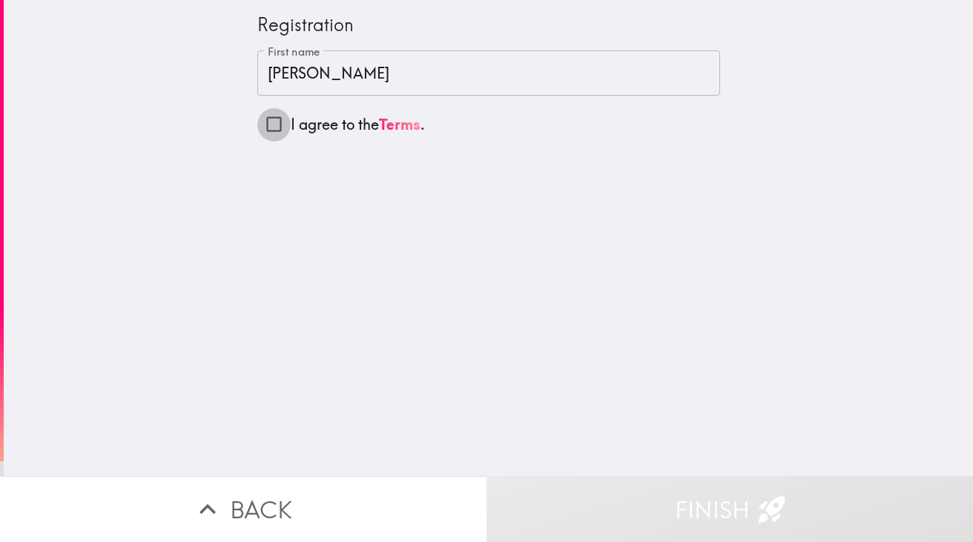
click at [277, 125] on input "I agree to the Terms ." at bounding box center [273, 124] width 33 height 33
checkbox input "true"
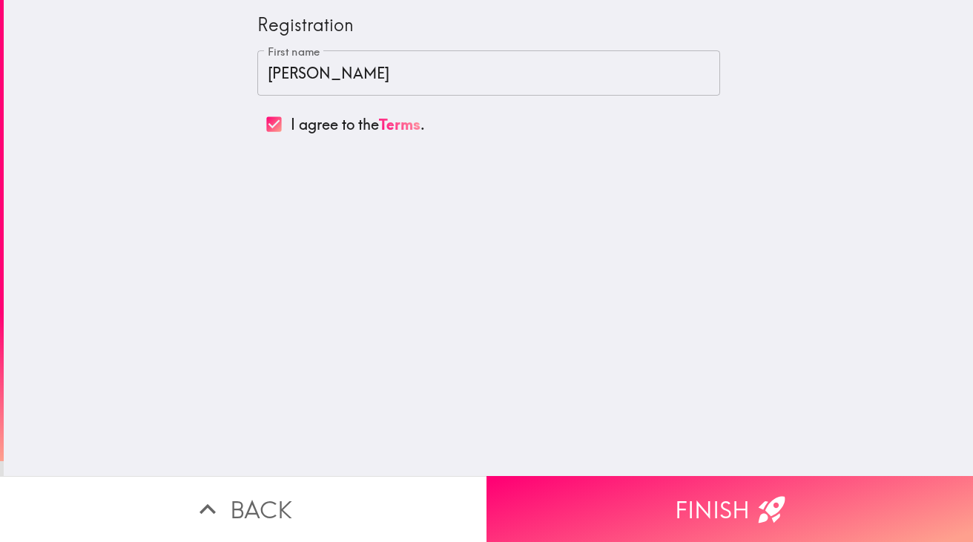
click at [691, 505] on button "Finish" at bounding box center [730, 509] width 487 height 66
